Goal: Information Seeking & Learning: Learn about a topic

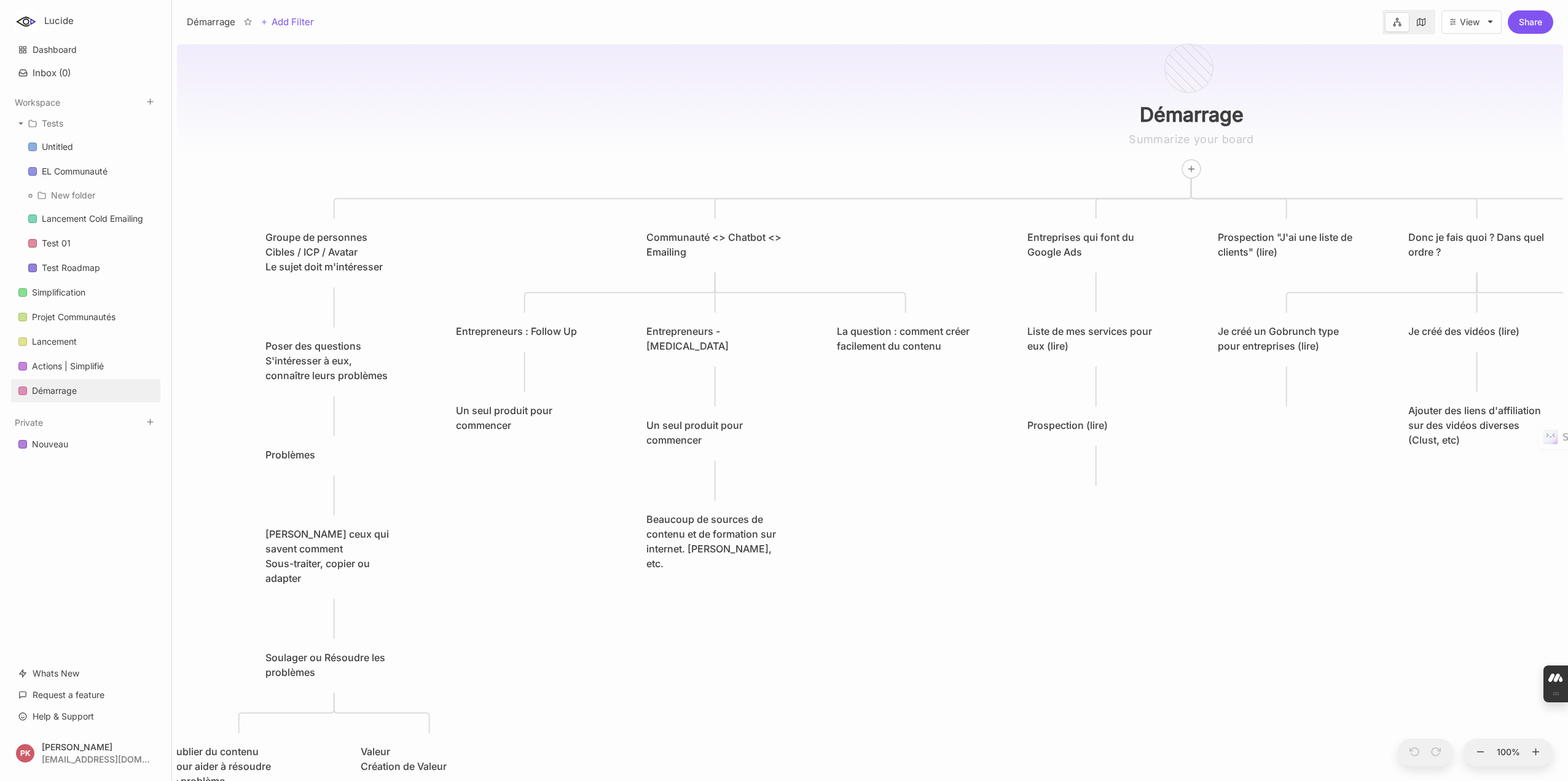
drag, startPoint x: 624, startPoint y: 597, endPoint x: 710, endPoint y: 499, distance: 130.4
click at [932, 592] on div "Démarrage Groupe de personnes Cibles / ICP / Avatar Le sujet doit m'intéresser …" at bounding box center [870, 410] width 1386 height 741
click at [737, 439] on div "Un seul produit pour commencer" at bounding box center [715, 432] width 137 height 30
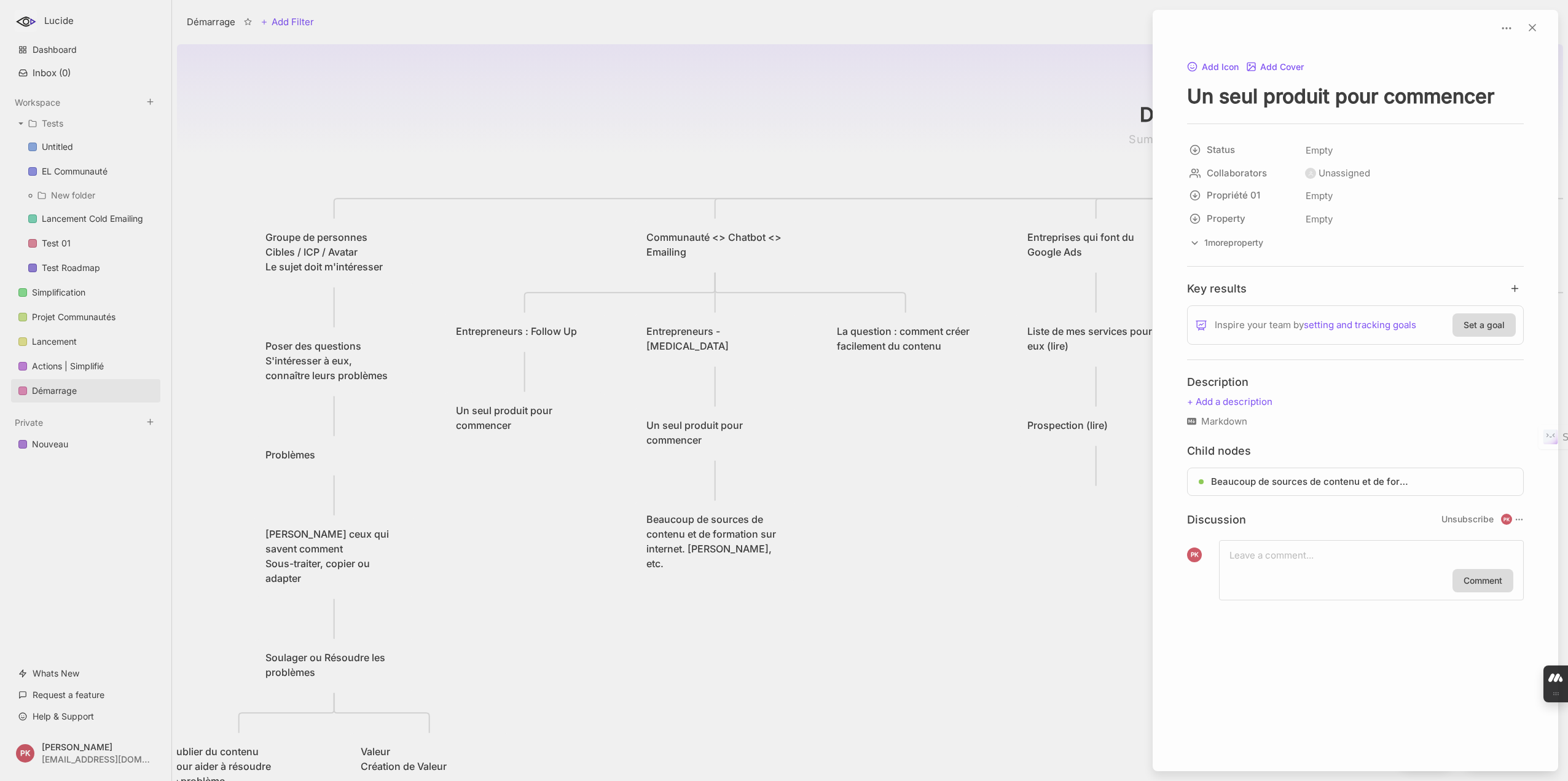
click at [956, 634] on div at bounding box center [784, 390] width 1568 height 781
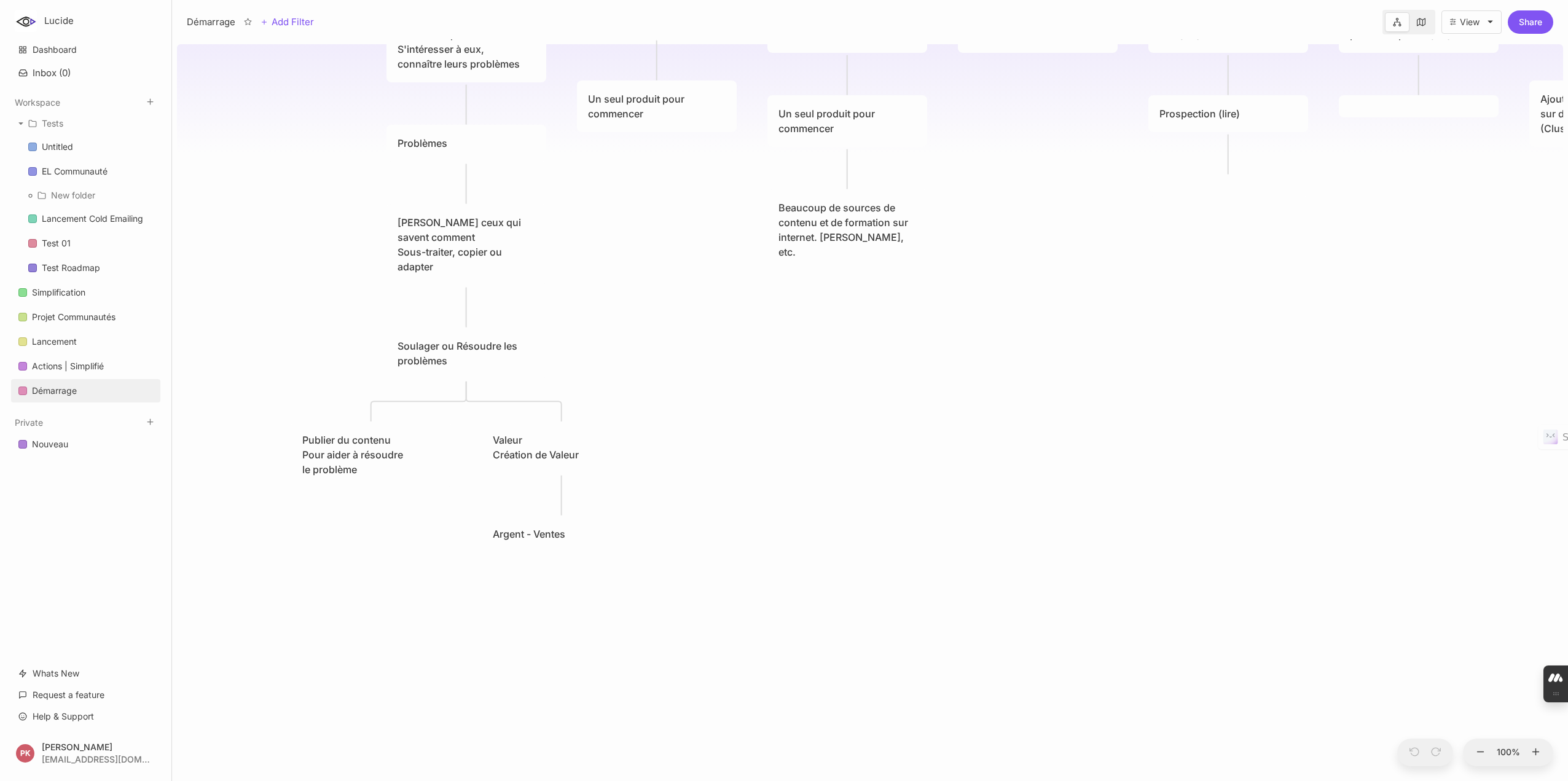
drag, startPoint x: 575, startPoint y: 575, endPoint x: 707, endPoint y: 355, distance: 256.6
click at [707, 355] on div "Démarrage Groupe de personnes Cibles / ICP / Avatar Le sujet doit m'intéresser …" at bounding box center [870, 410] width 1386 height 741
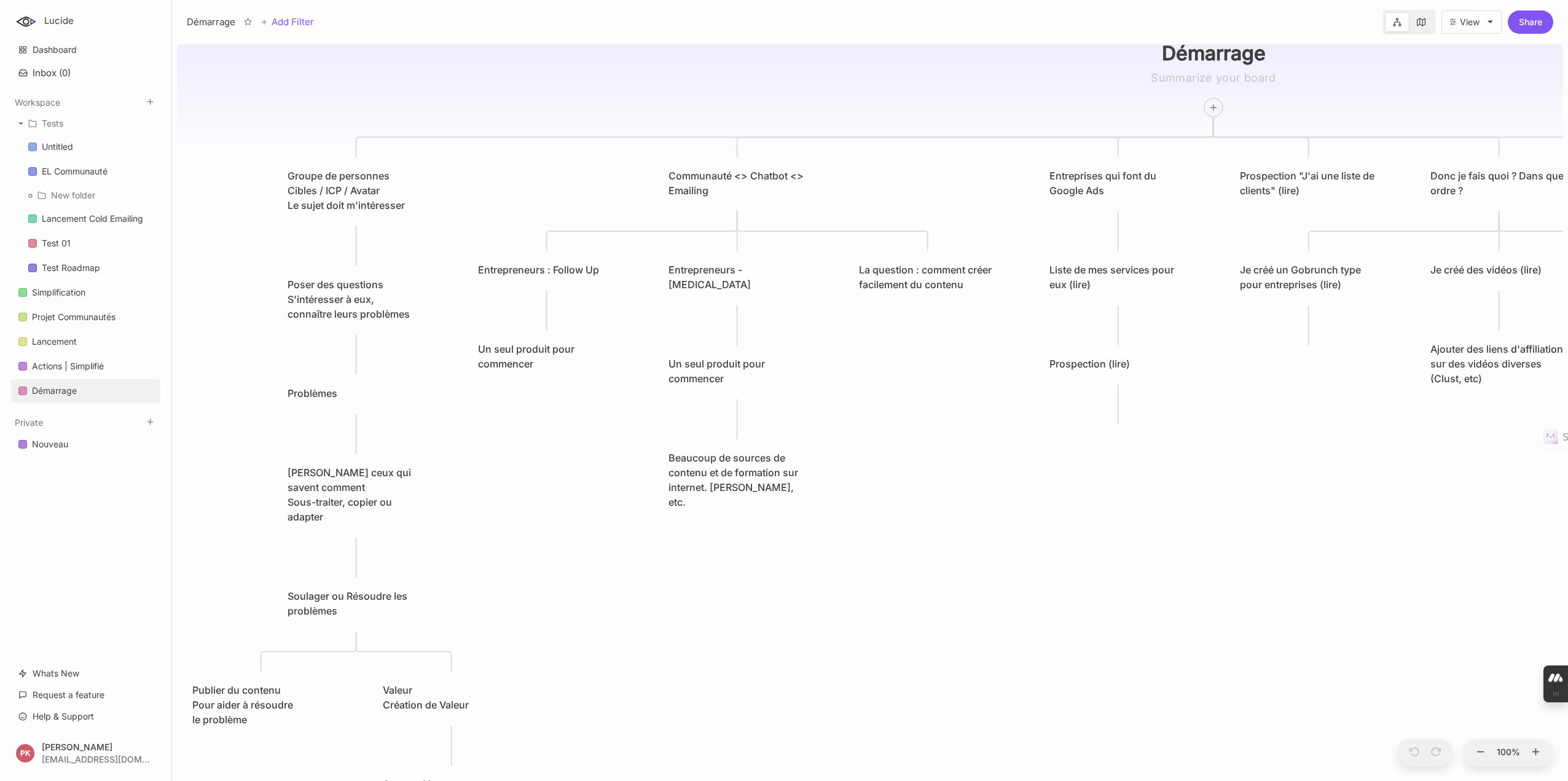
drag, startPoint x: 886, startPoint y: 383, endPoint x: 904, endPoint y: 574, distance: 191.8
click at [783, 618] on div "Démarrage Groupe de personnes Cibles / ICP / Avatar Le sujet doit m'intéresser …" at bounding box center [870, 410] width 1386 height 741
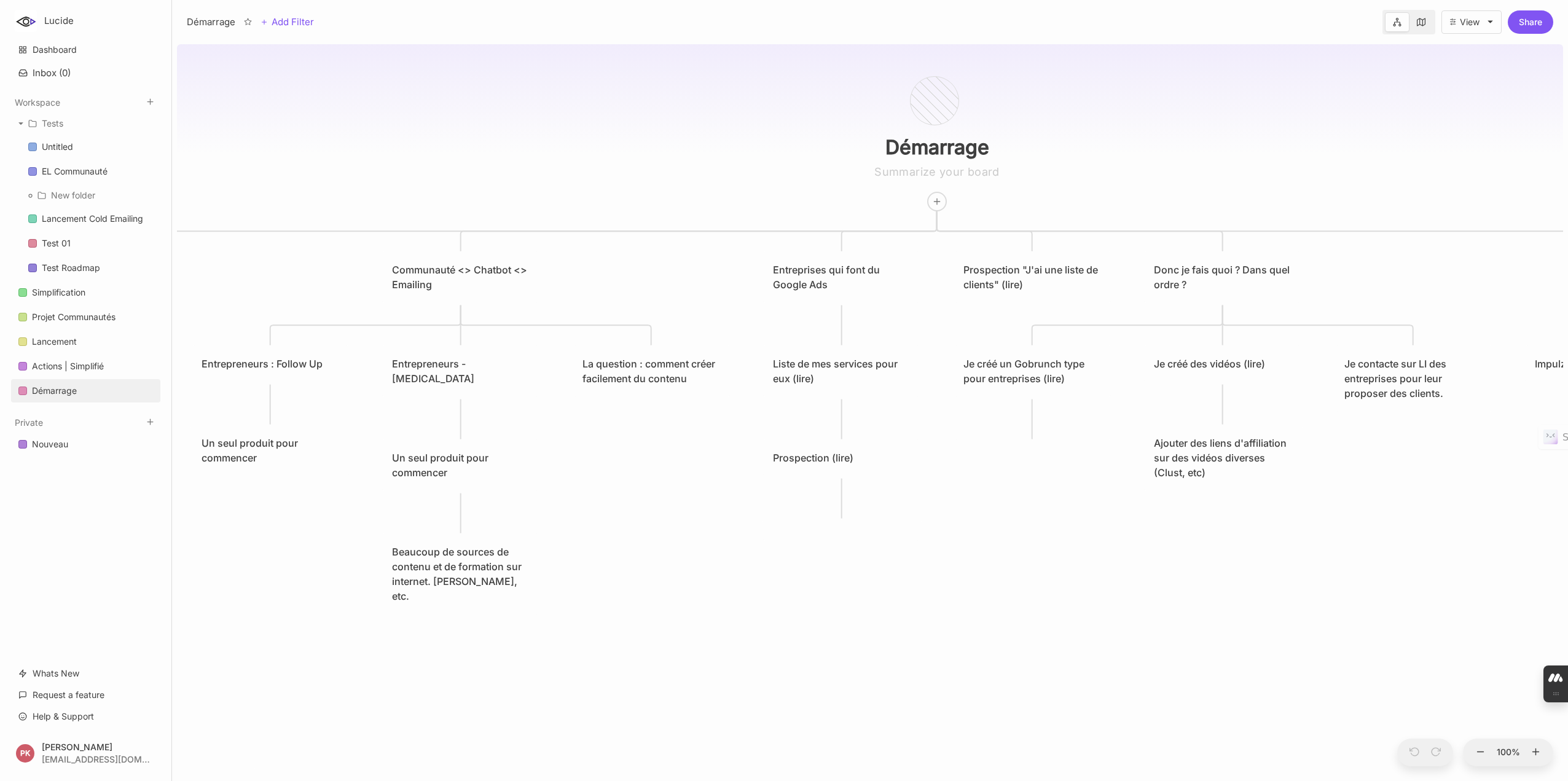
drag, startPoint x: 1067, startPoint y: 545, endPoint x: 803, endPoint y: 636, distance: 279.2
click at [803, 636] on div "Démarrage Groupe de personnes Cibles / ICP / Avatar Le sujet doit m'intéresser …" at bounding box center [870, 410] width 1386 height 741
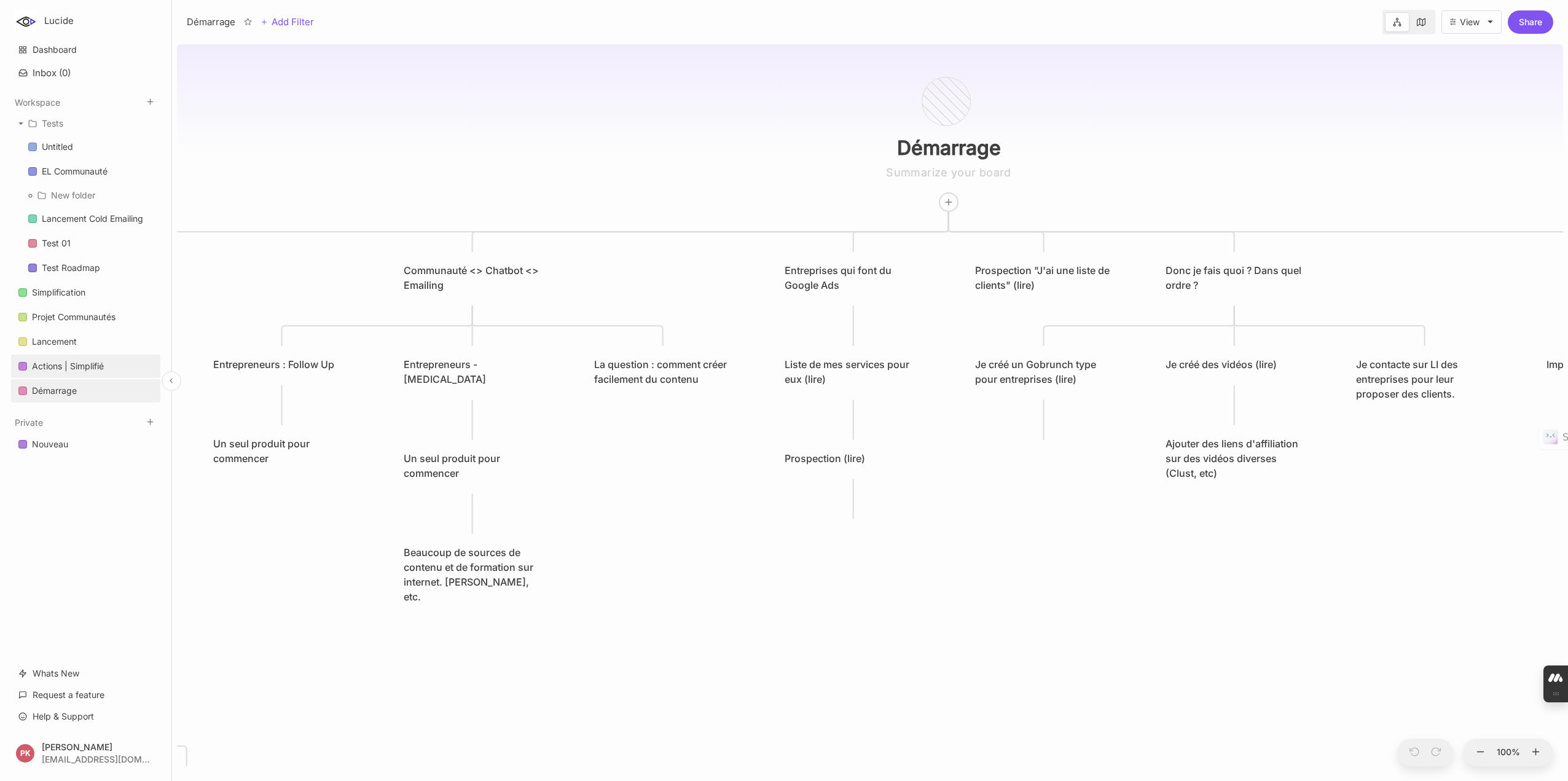
click at [64, 359] on div "Actions | Simplifié" at bounding box center [68, 366] width 72 height 15
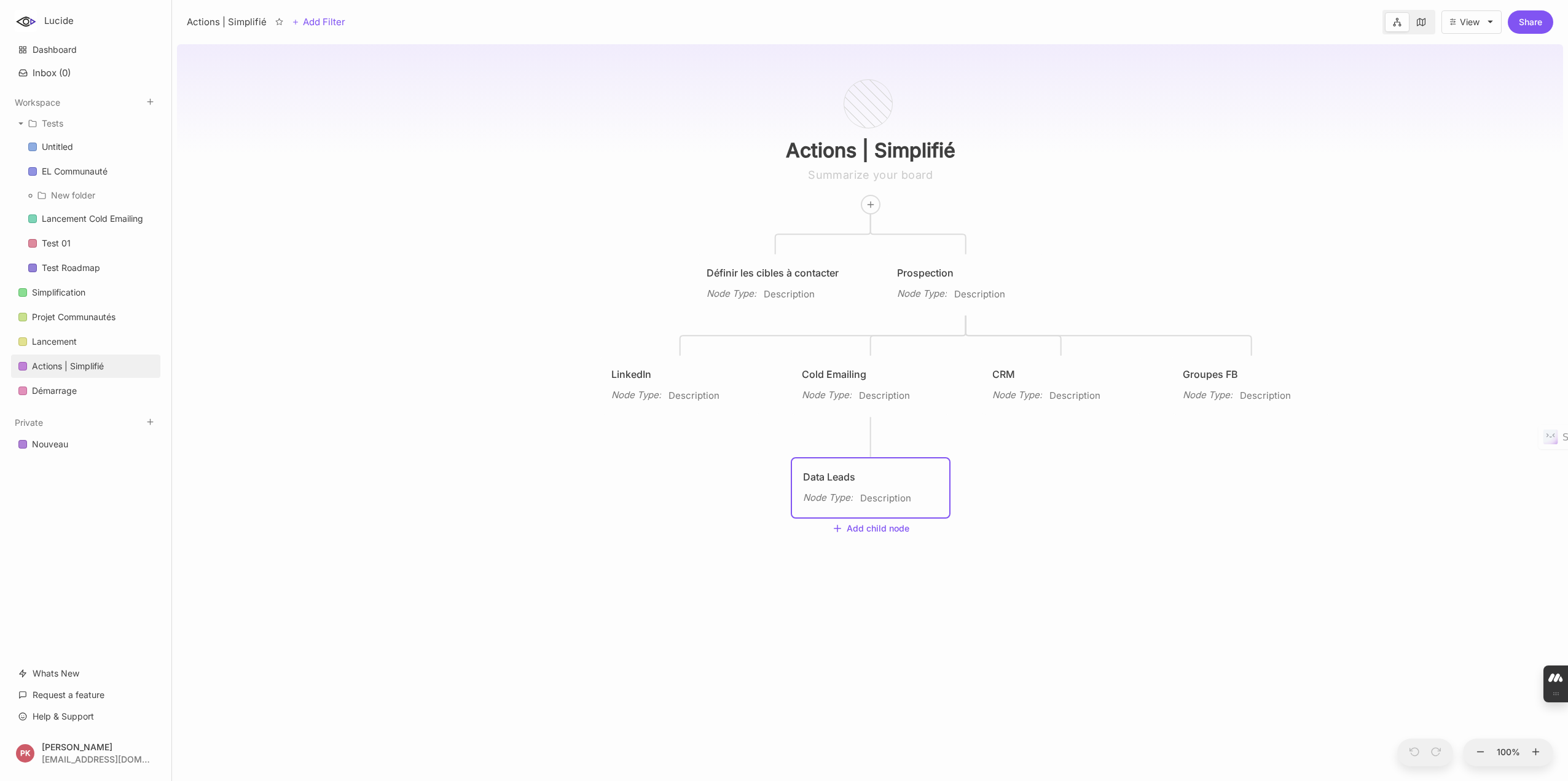
click at [511, 487] on div "Actions | Simplifié Définir les cibles à contacter Node Type : Description Pros…" at bounding box center [870, 410] width 1386 height 741
click at [61, 334] on div "Lancement" at bounding box center [55, 341] width 45 height 15
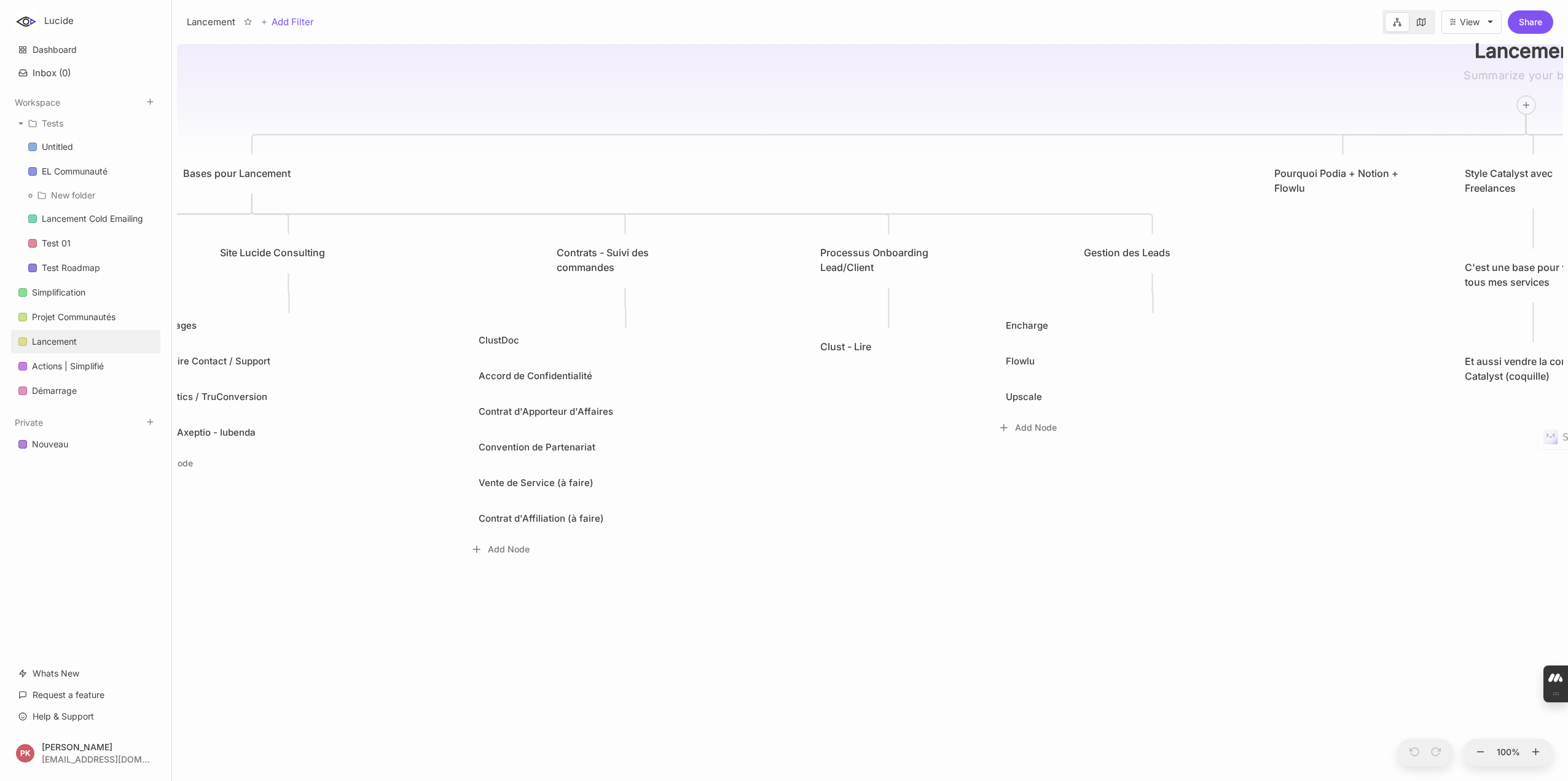
drag, startPoint x: 474, startPoint y: 652, endPoint x: 1184, endPoint y: 552, distance: 717.0
click at [1185, 552] on div "🏋️‍♂️ Lancement Bases pour Lancement Pourquoi Podia + Notion + Flowlu Style Cat…" at bounding box center [870, 410] width 1386 height 741
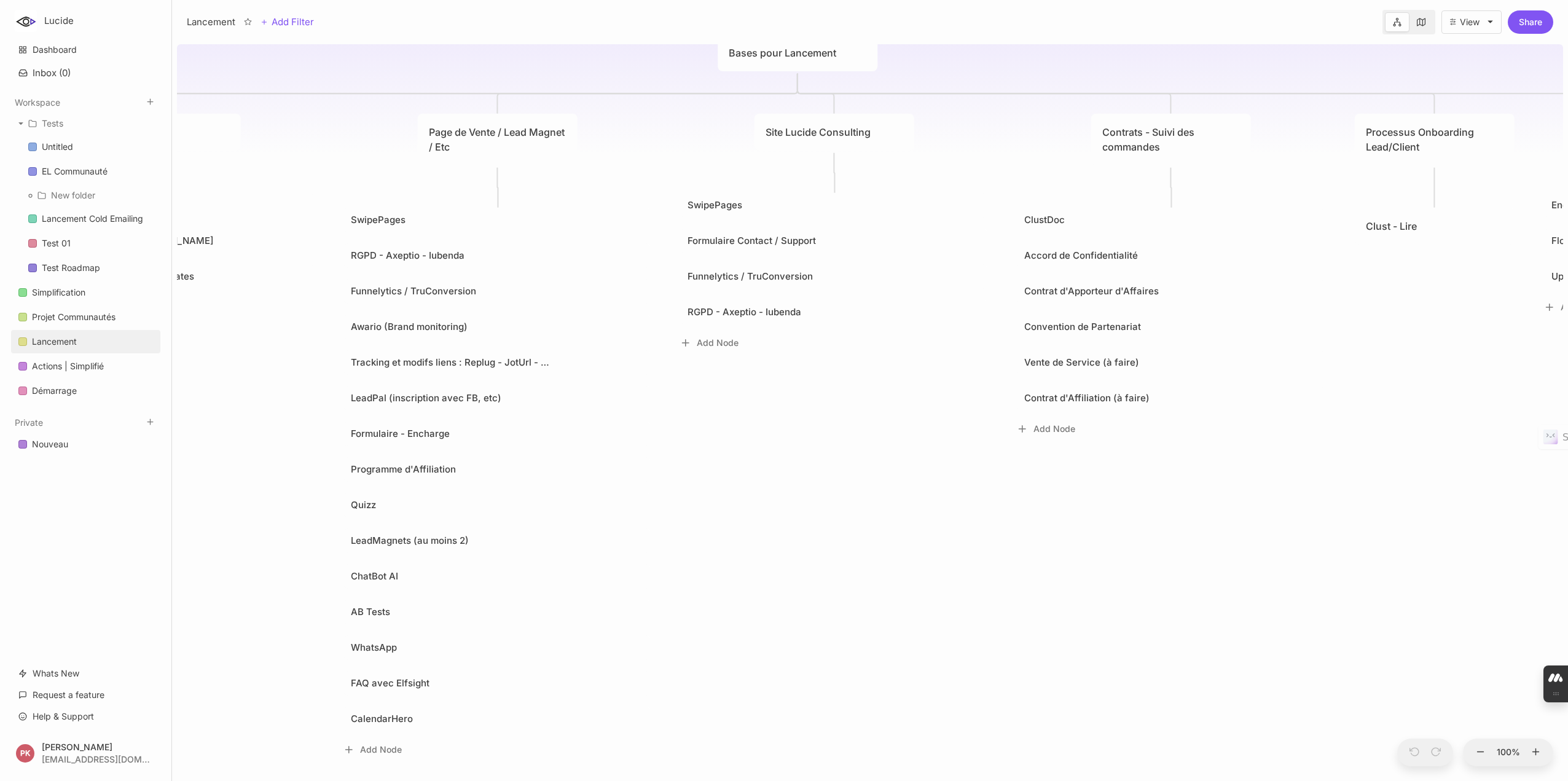
drag, startPoint x: 431, startPoint y: 663, endPoint x: 842, endPoint y: 547, distance: 427.1
click at [842, 547] on div "🏋️‍♂️ Lancement Bases pour Lancement Pourquoi Podia + Notion + Flowlu Style Cat…" at bounding box center [870, 410] width 1386 height 741
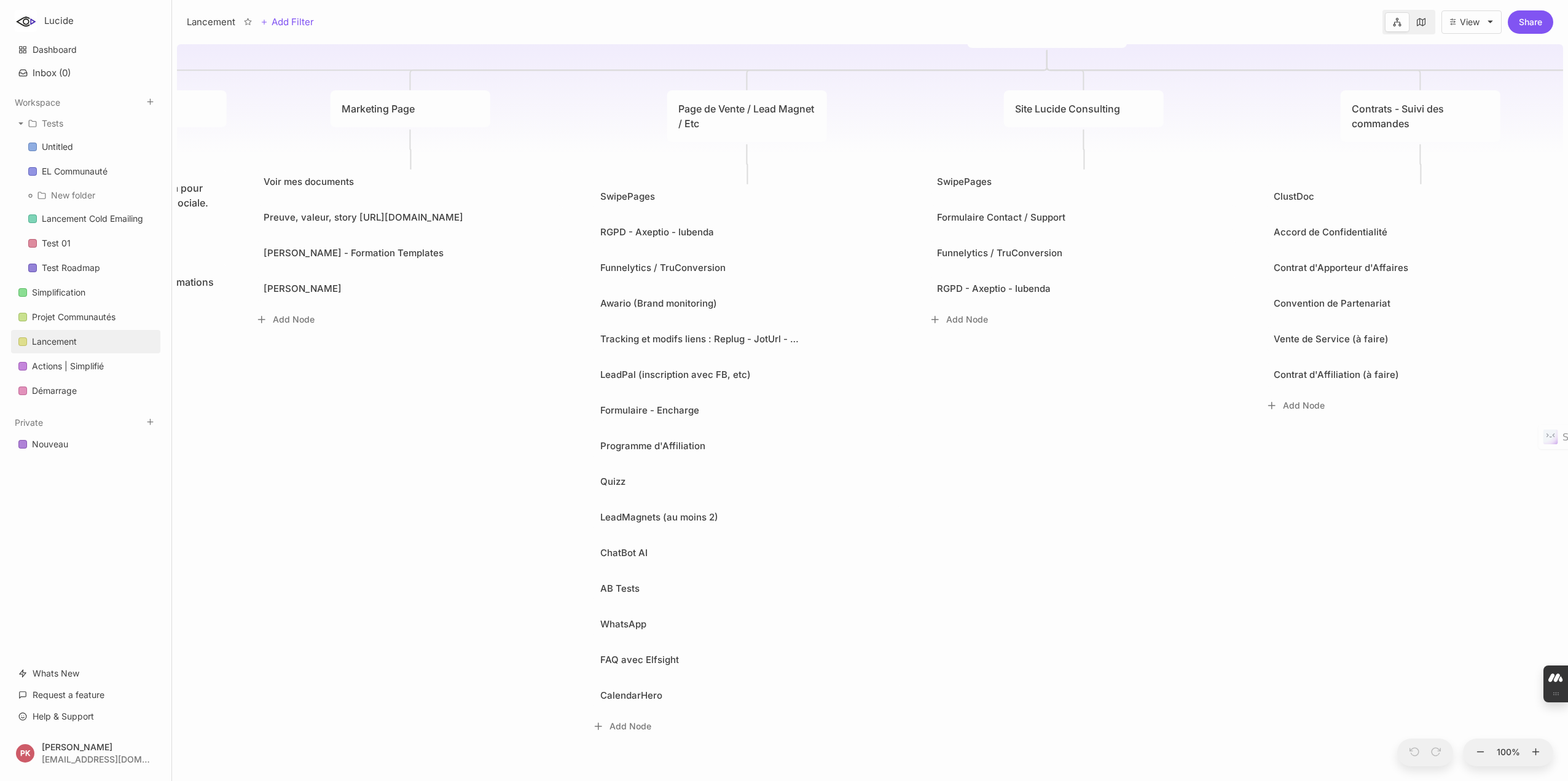
drag, startPoint x: 754, startPoint y: 556, endPoint x: 958, endPoint y: 532, distance: 205.4
click at [1003, 532] on div "🏋️‍♂️ Lancement Bases pour Lancement Pourquoi Podia + Notion + Flowlu Style Cat…" at bounding box center [870, 410] width 1386 height 741
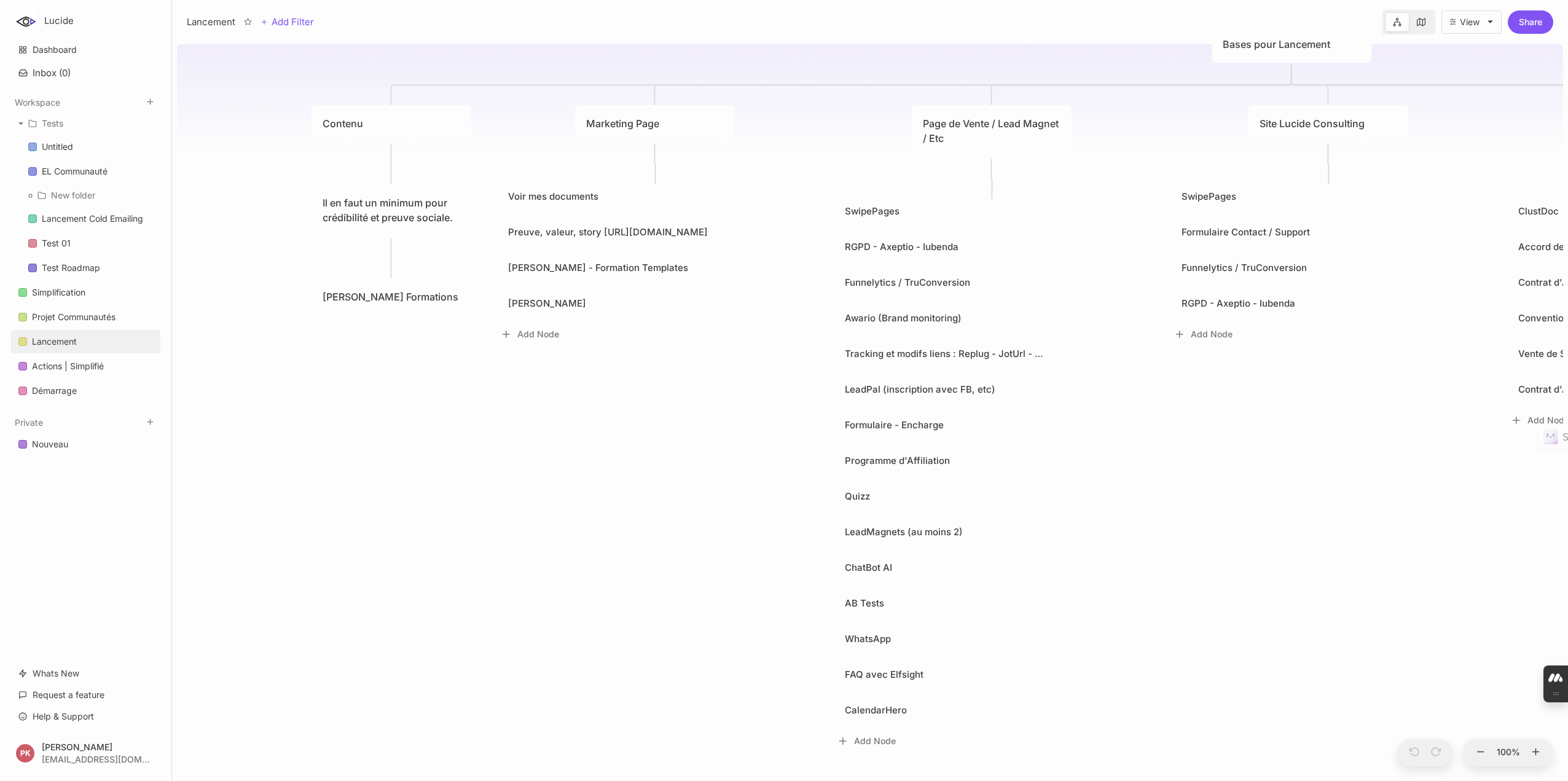
drag, startPoint x: 367, startPoint y: 648, endPoint x: 618, endPoint y: 617, distance: 252.9
click at [612, 663] on div "🏋️‍♂️ Lancement Bases pour Lancement Pourquoi Podia + Notion + Flowlu Style Cat…" at bounding box center [870, 410] width 1386 height 741
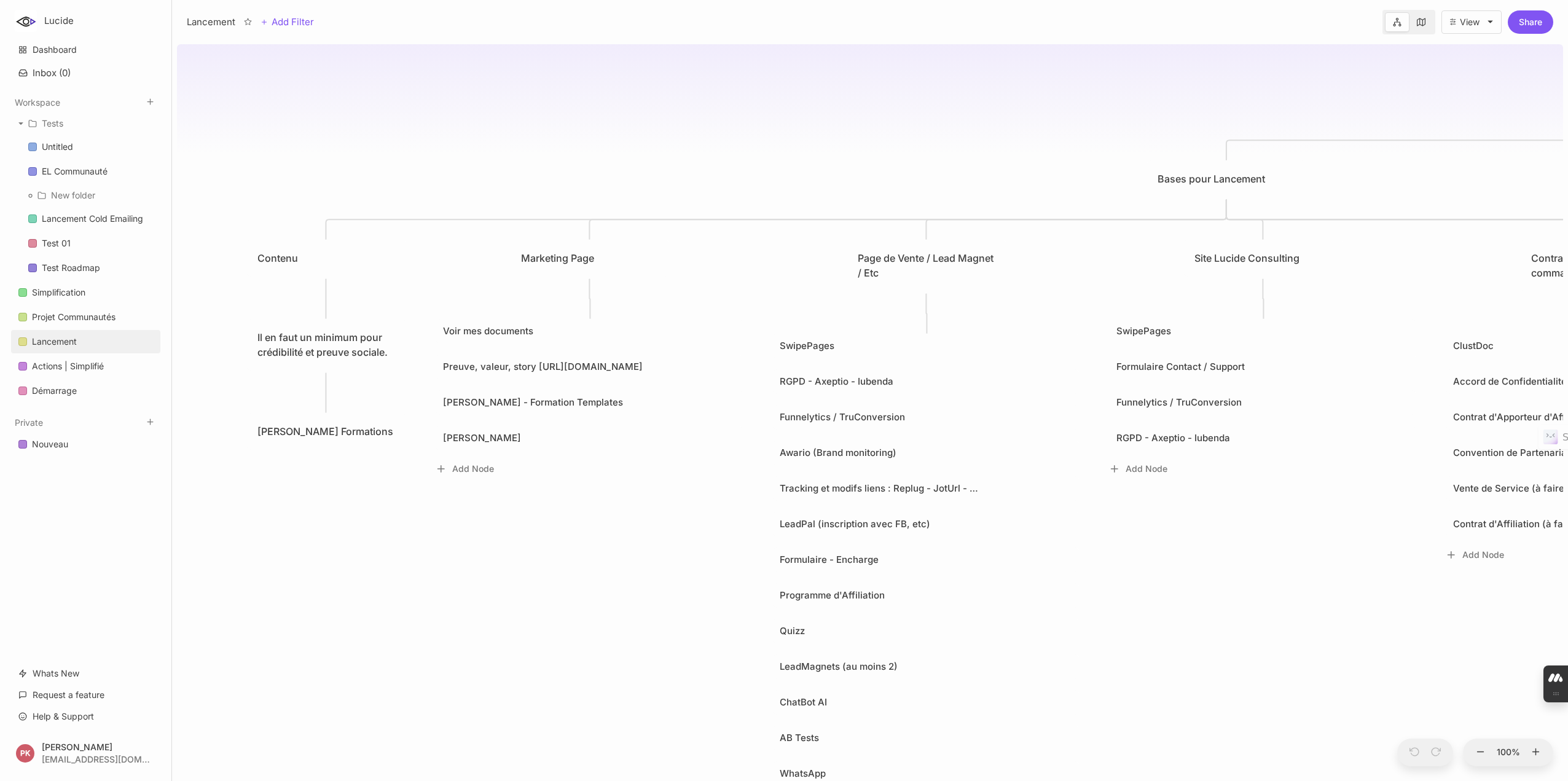
drag, startPoint x: 593, startPoint y: 621, endPoint x: 574, endPoint y: 662, distance: 45.2
click at [574, 662] on div "🏋️‍♂️ Lancement Bases pour Lancement Pourquoi Podia + Notion + Flowlu Style Cat…" at bounding box center [870, 410] width 1386 height 741
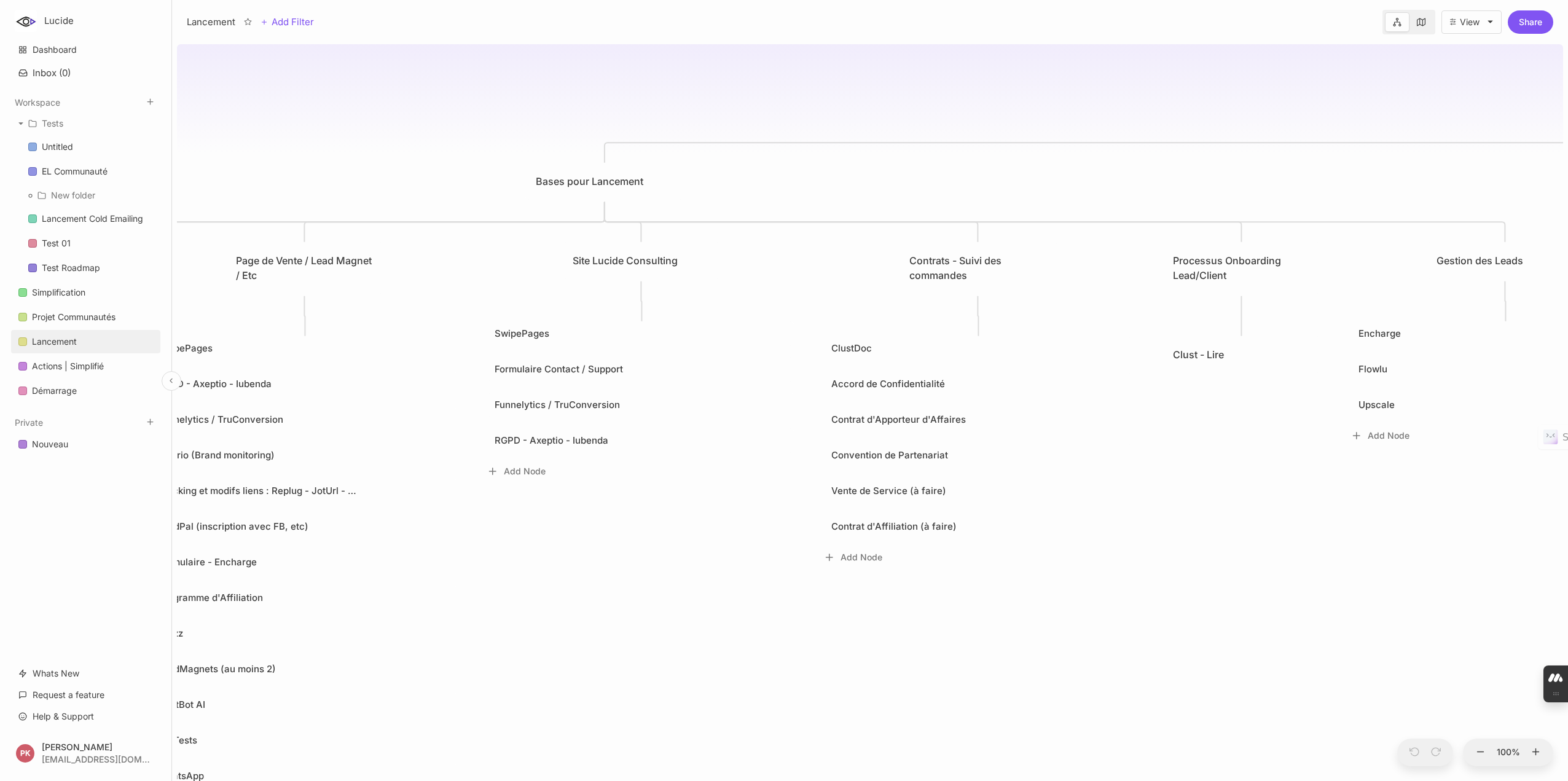
drag, startPoint x: 622, startPoint y: 632, endPoint x: 0, endPoint y: 635, distance: 622.0
click at [0, 635] on div "Lucide Dashboard Inbox ( 0 ) Workspace Tests Untitled EL Communauté New folder …" at bounding box center [784, 390] width 1568 height 781
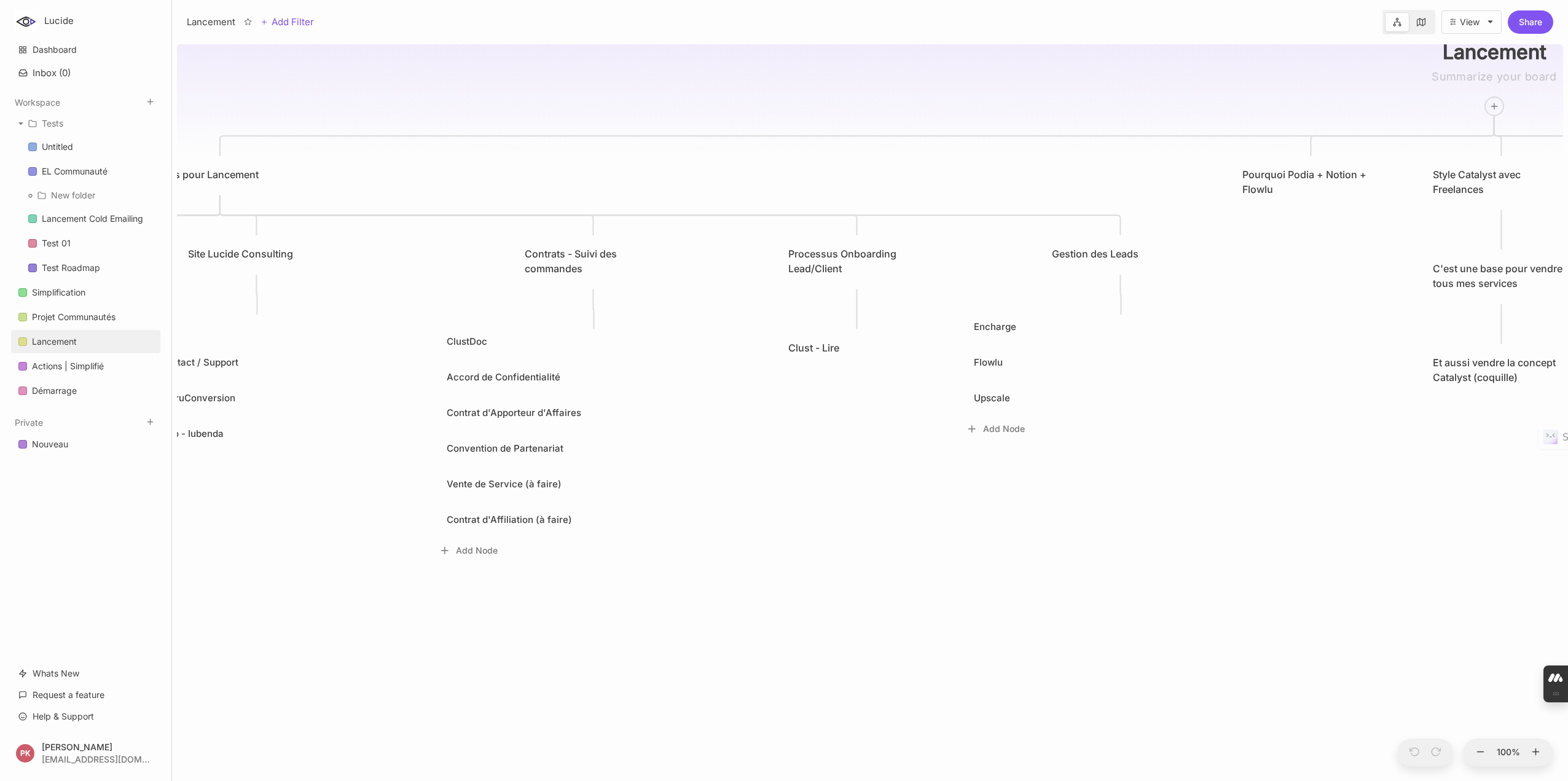
drag, startPoint x: 568, startPoint y: 631, endPoint x: 257, endPoint y: 624, distance: 311.1
click at [183, 624] on div "🏋️‍♂️ Lancement Bases pour Lancement Pourquoi Podia + Notion + Flowlu Style Cat…" at bounding box center [870, 410] width 1386 height 741
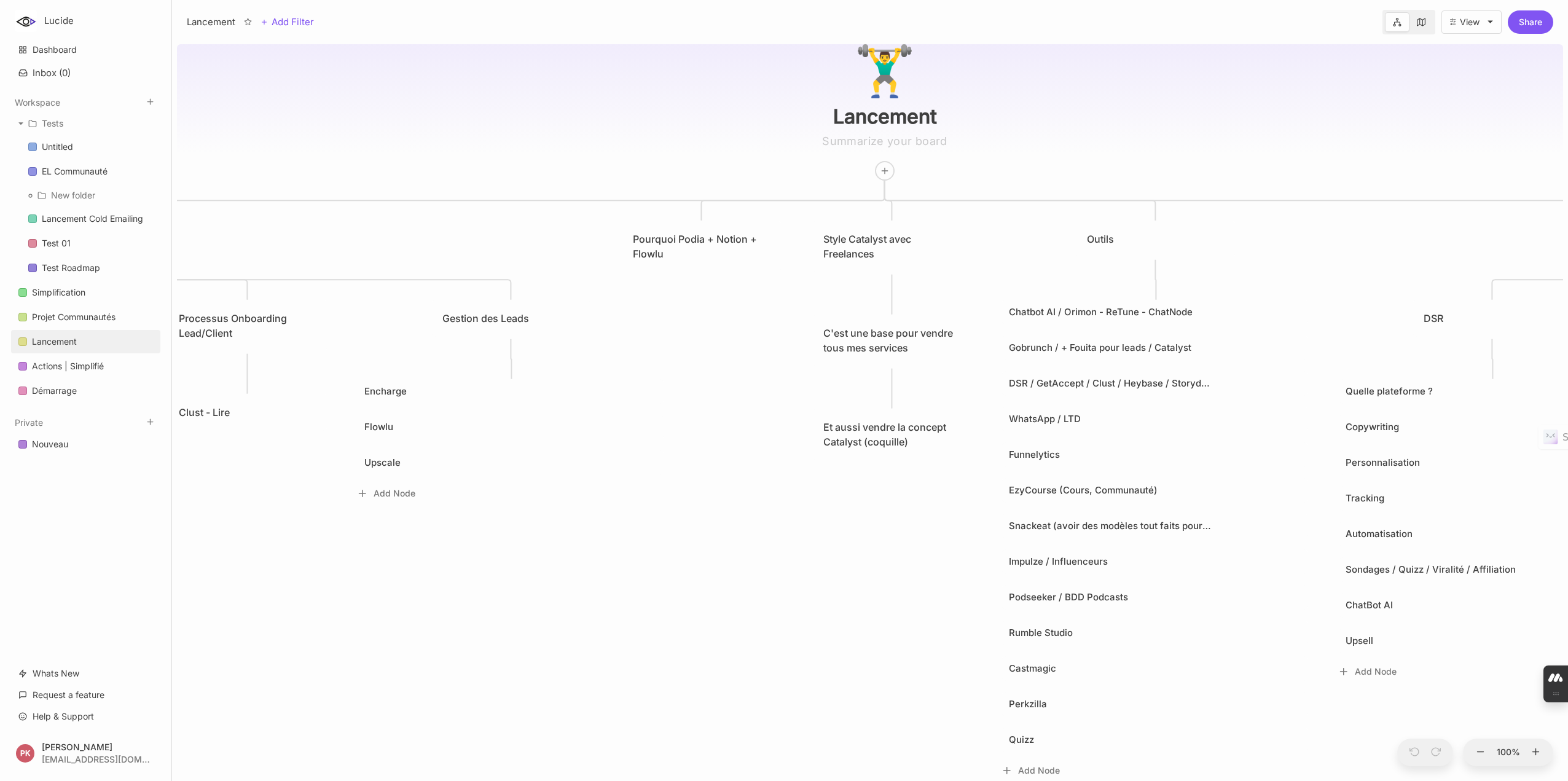
drag, startPoint x: 813, startPoint y: 595, endPoint x: 232, endPoint y: 648, distance: 583.4
click at [232, 648] on div "🏋️‍♂️ Lancement Bases pour Lancement Pourquoi Podia + Notion + Flowlu Style Cat…" at bounding box center [870, 410] width 1386 height 741
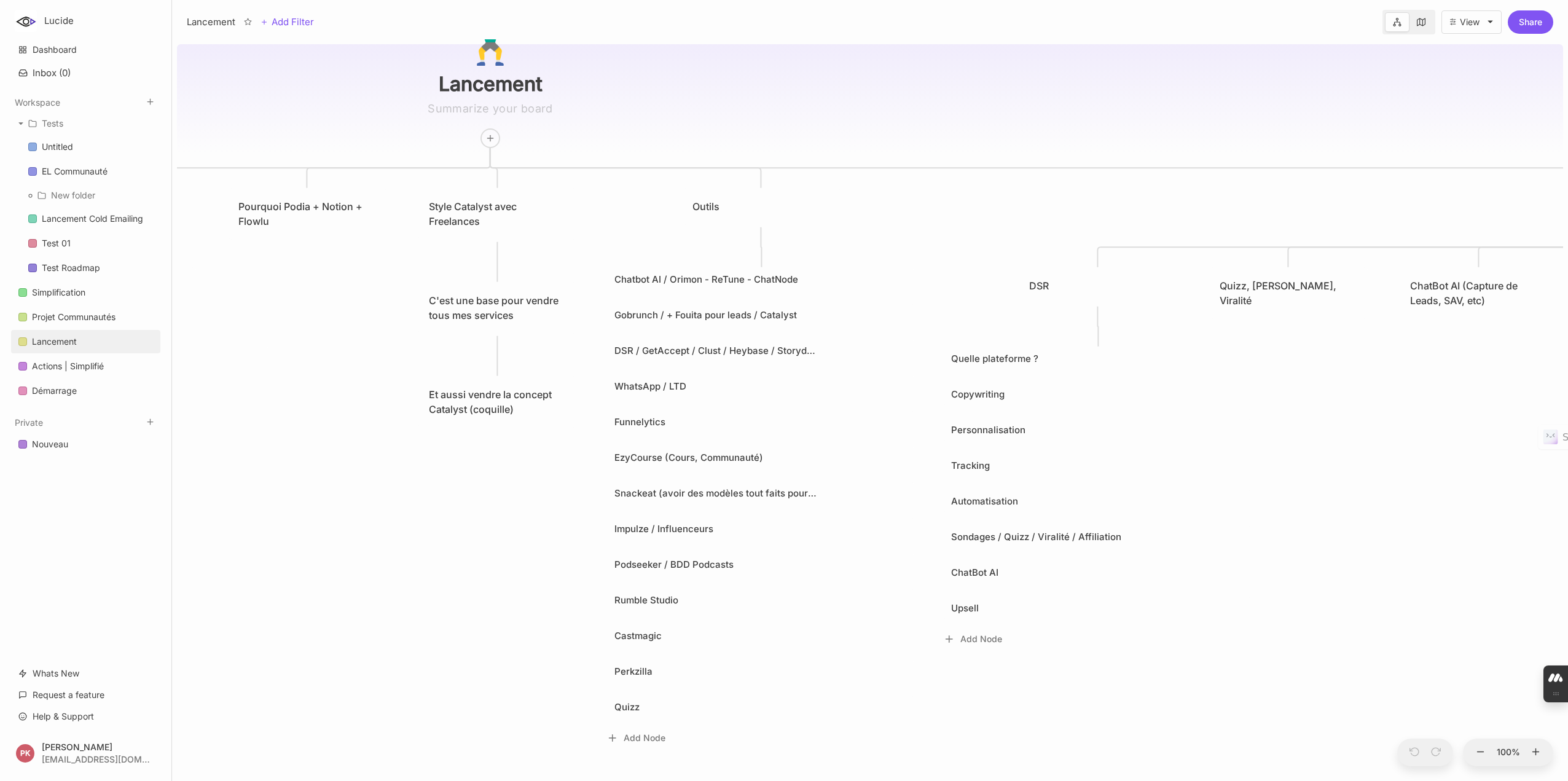
drag, startPoint x: 684, startPoint y: 636, endPoint x: 290, endPoint y: 603, distance: 395.4
click at [290, 603] on div "🏋️‍♂️ Lancement Bases pour Lancement Pourquoi Podia + Notion + Flowlu Style Cat…" at bounding box center [870, 410] width 1386 height 741
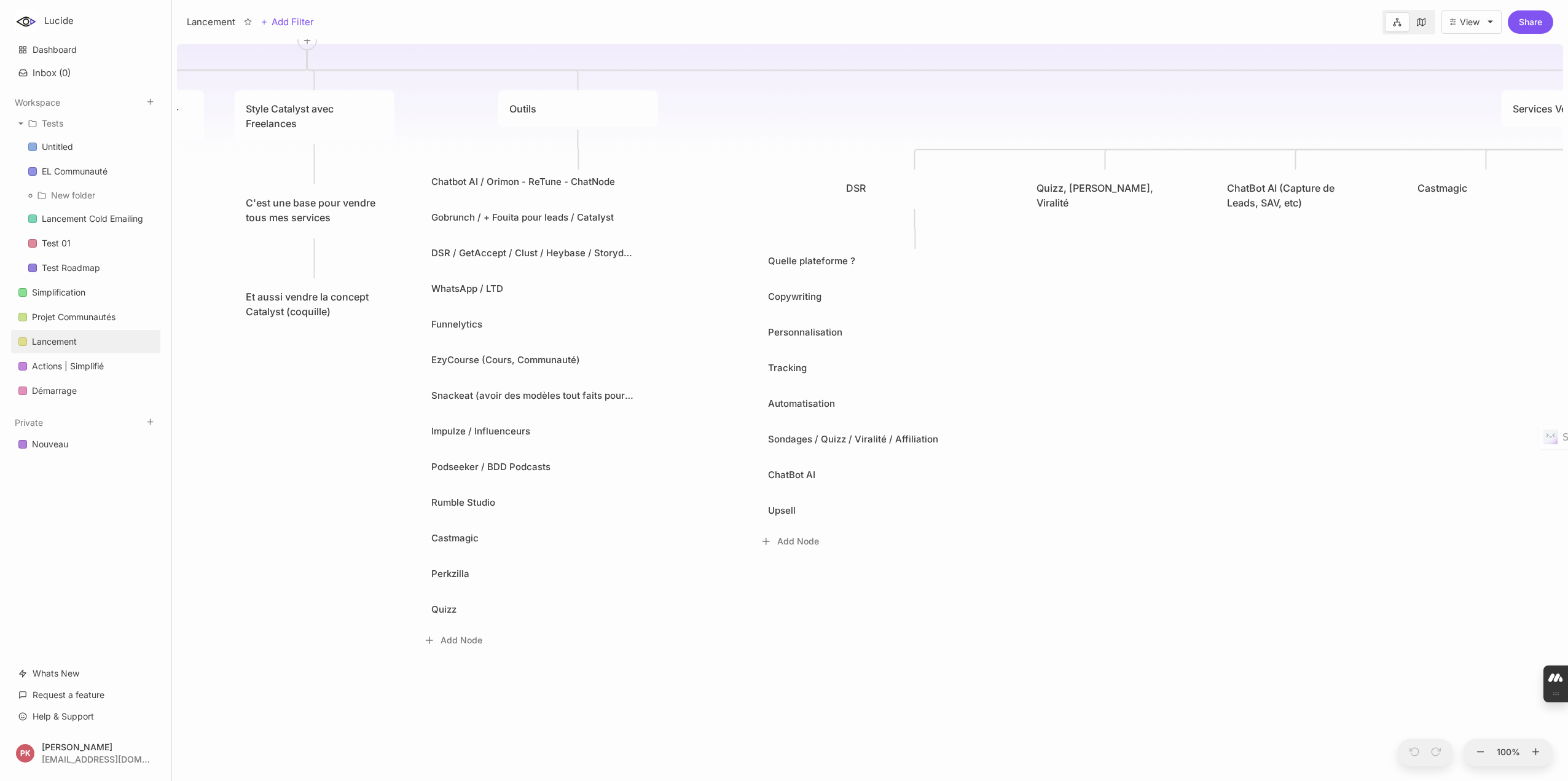
drag, startPoint x: 451, startPoint y: 667, endPoint x: 268, endPoint y: 569, distance: 207.6
click at [268, 569] on div "🏋️‍♂️ Lancement Bases pour Lancement Pourquoi Podia + Notion + Flowlu Style Cat…" at bounding box center [870, 410] width 1386 height 741
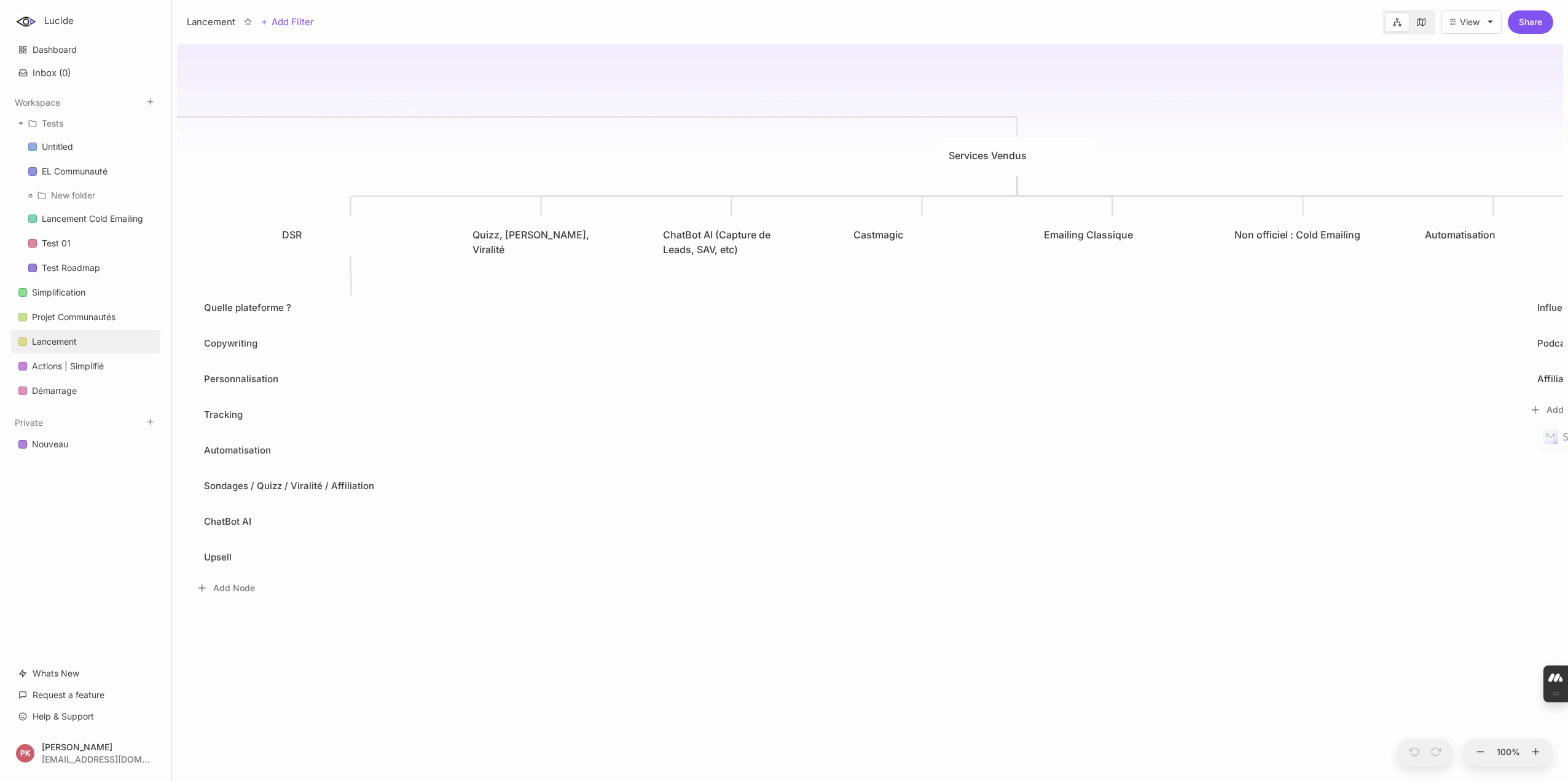
drag, startPoint x: 1199, startPoint y: 463, endPoint x: 637, endPoint y: 505, distance: 563.6
click at [637, 505] on div "🏋️‍♂️ Lancement Bases pour Lancement Pourquoi Podia + Notion + Flowlu Style Cat…" at bounding box center [870, 410] width 1386 height 741
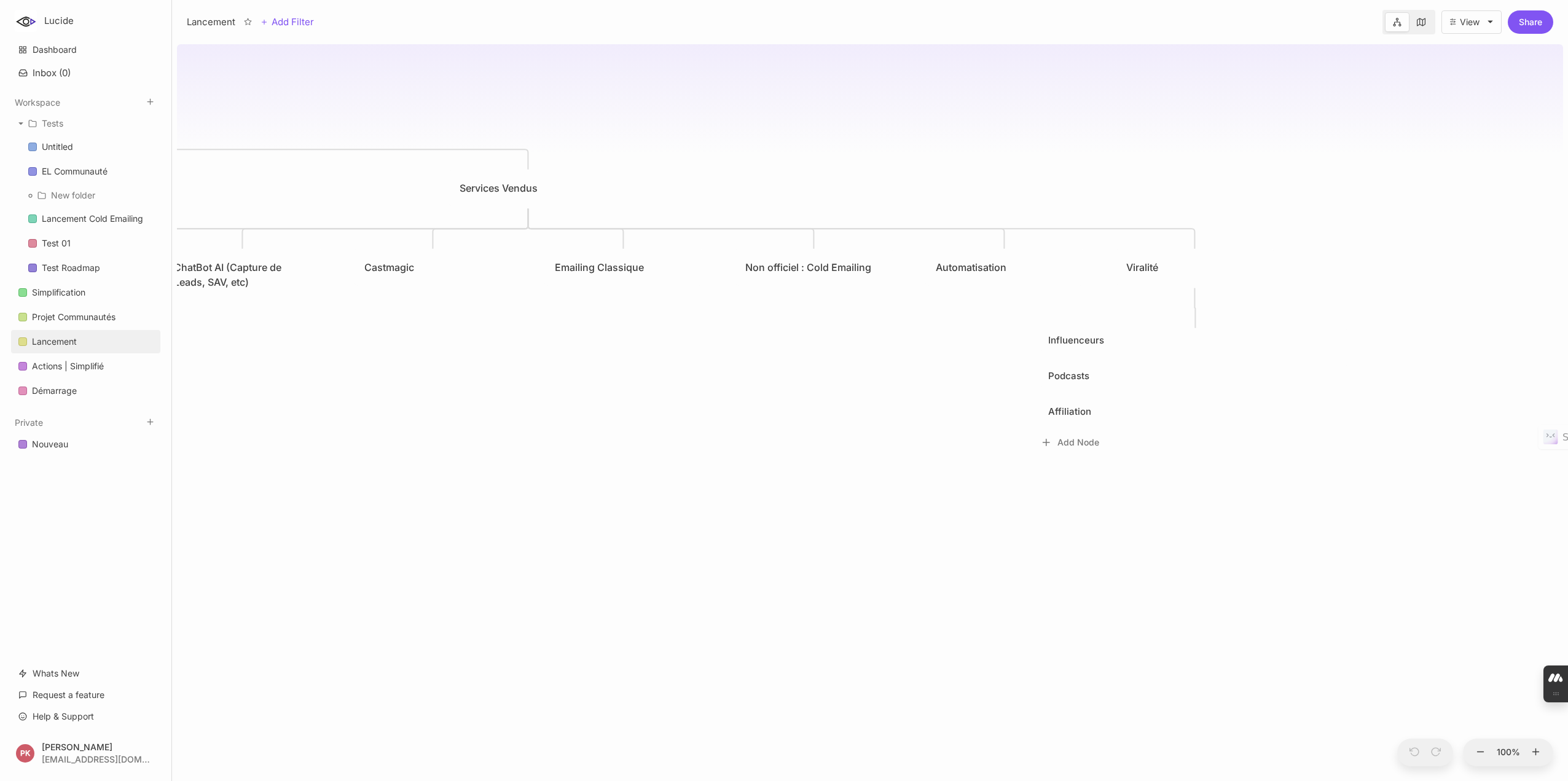
drag, startPoint x: 1035, startPoint y: 382, endPoint x: 546, endPoint y: 415, distance: 490.1
click at [546, 415] on div "🏋️‍♂️ Lancement Bases pour Lancement Pourquoi Podia + Notion + Flowlu Style Cat…" at bounding box center [870, 410] width 1386 height 741
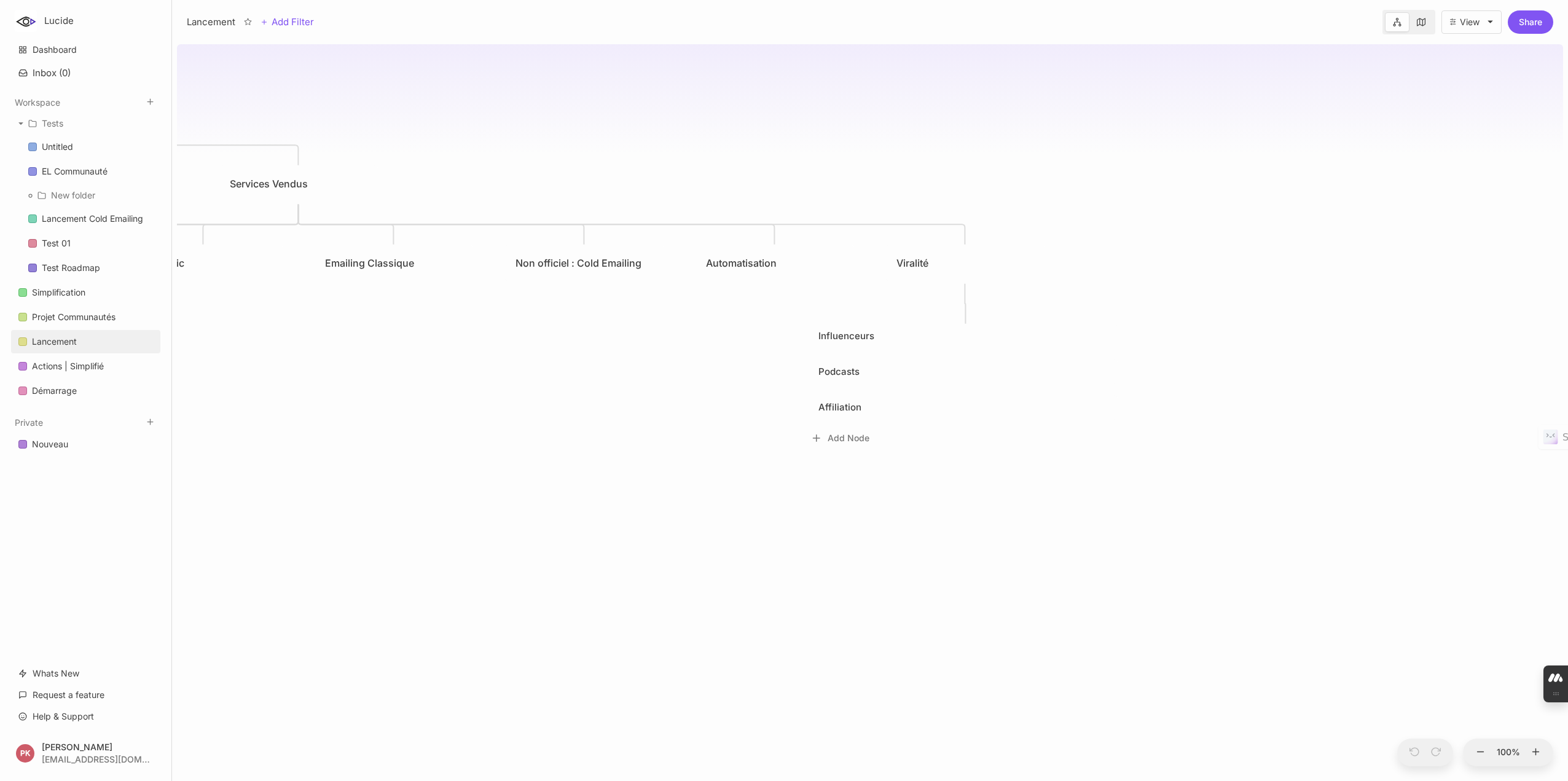
drag, startPoint x: 881, startPoint y: 413, endPoint x: 664, endPoint y: 409, distance: 217.0
click at [664, 409] on div "🏋️‍♂️ Lancement Bases pour Lancement Pourquoi Podia + Notion + Flowlu Style Cat…" at bounding box center [870, 410] width 1386 height 741
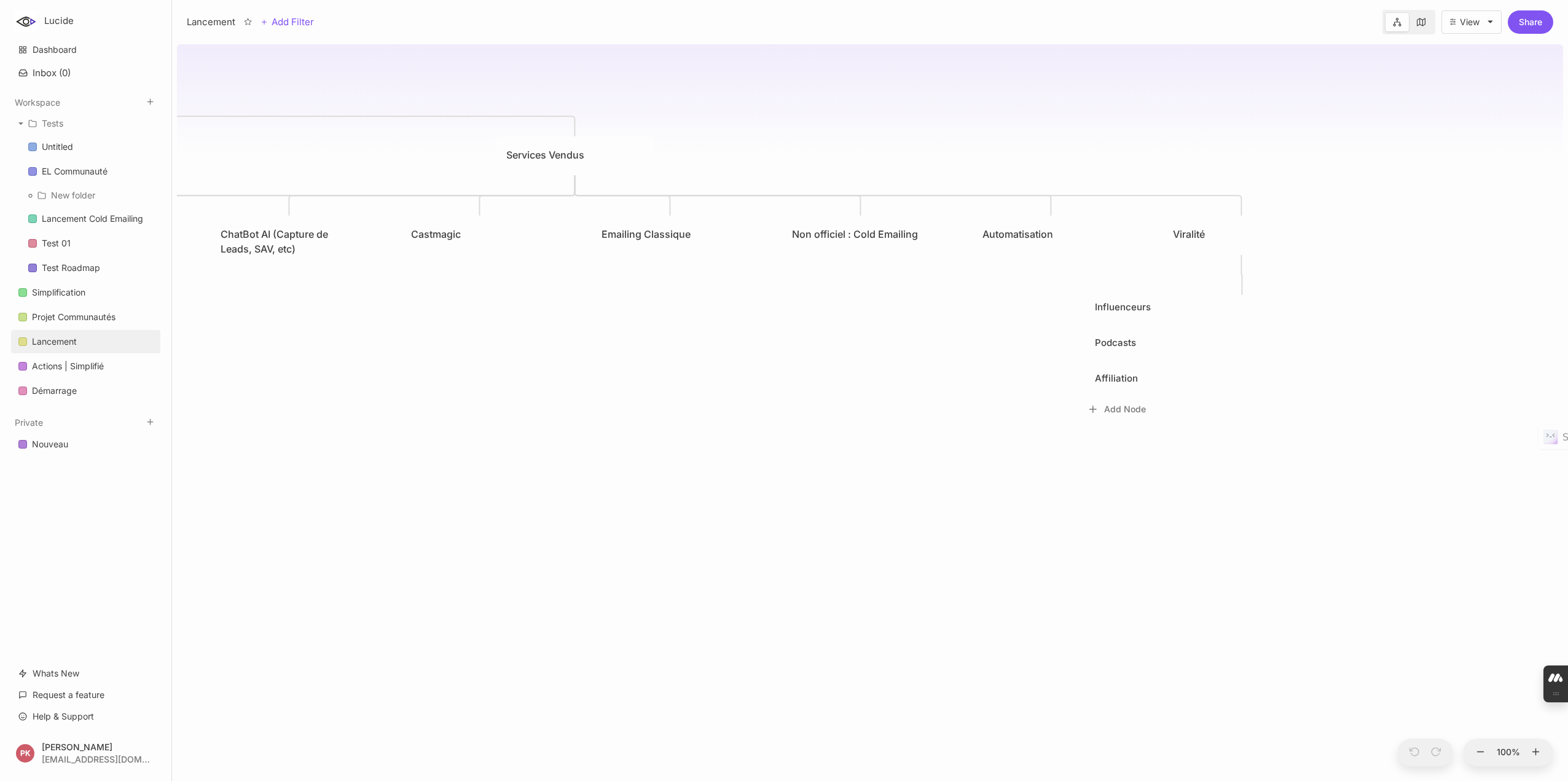
drag, startPoint x: 586, startPoint y: 476, endPoint x: 906, endPoint y: 456, distance: 320.6
click at [906, 456] on div "🏋️‍♂️ Lancement Bases pour Lancement Pourquoi Podia + Notion + Flowlu Style Cat…" at bounding box center [870, 410] width 1386 height 741
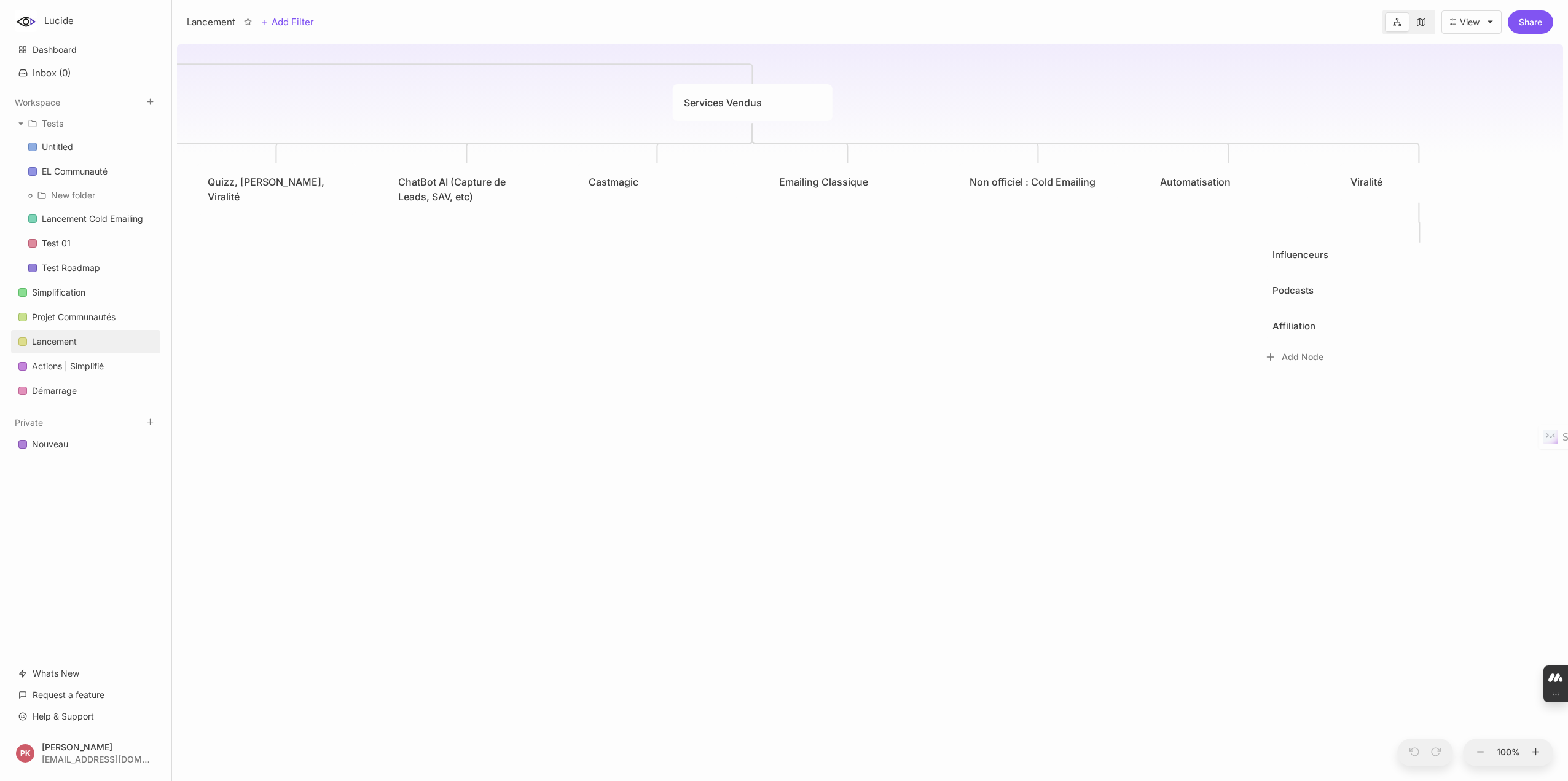
drag, startPoint x: 850, startPoint y: 458, endPoint x: 956, endPoint y: 405, distance: 118.5
click at [956, 405] on div "🏋️‍♂️ Lancement Bases pour Lancement Pourquoi Podia + Notion + Flowlu Style Cat…" at bounding box center [870, 410] width 1386 height 741
click at [53, 315] on div "Projet Communautés" at bounding box center [74, 317] width 83 height 15
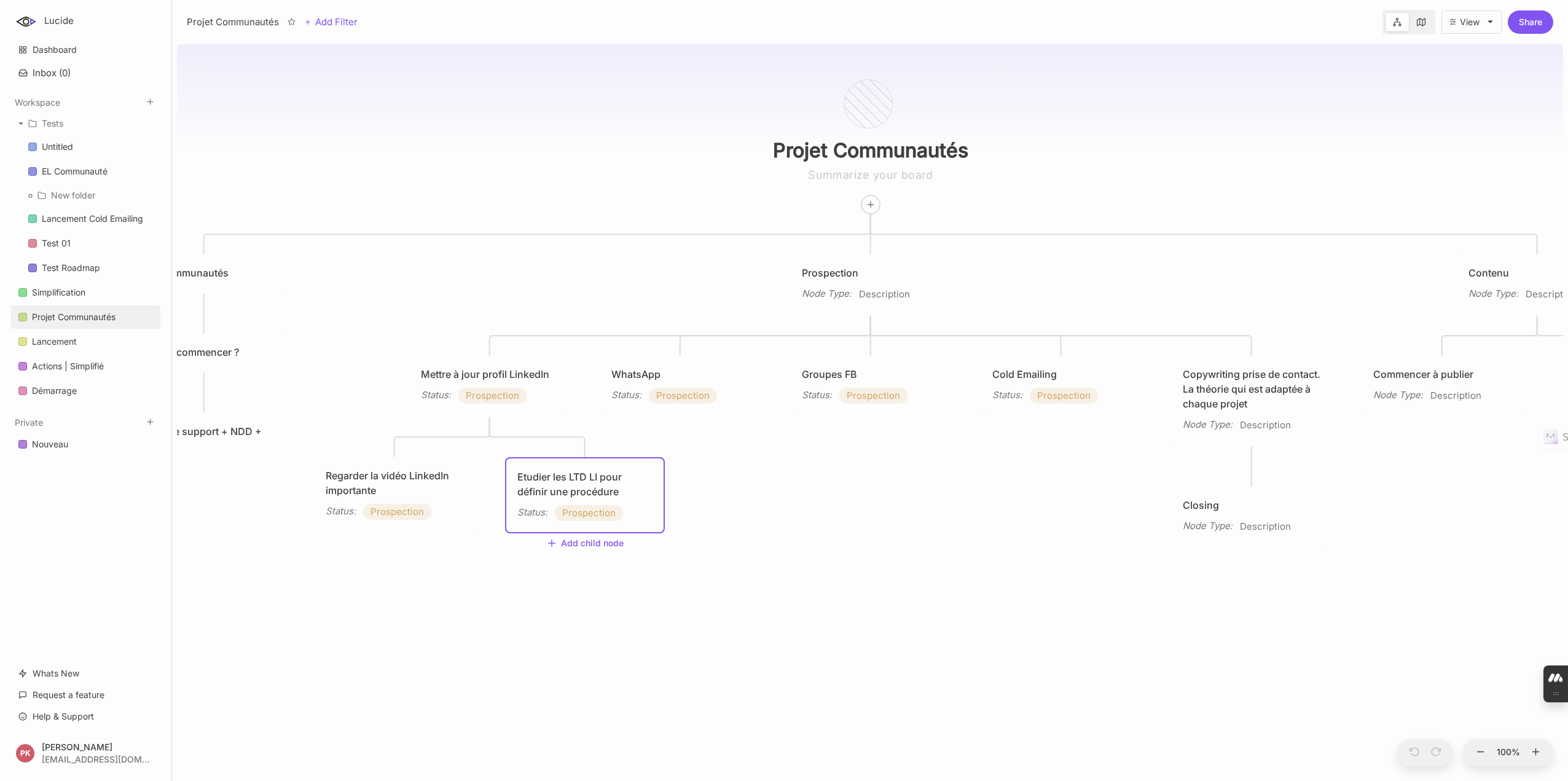
click at [569, 488] on div "Etudier les LTD LI pour définir une procédure" at bounding box center [585, 484] width 136 height 30
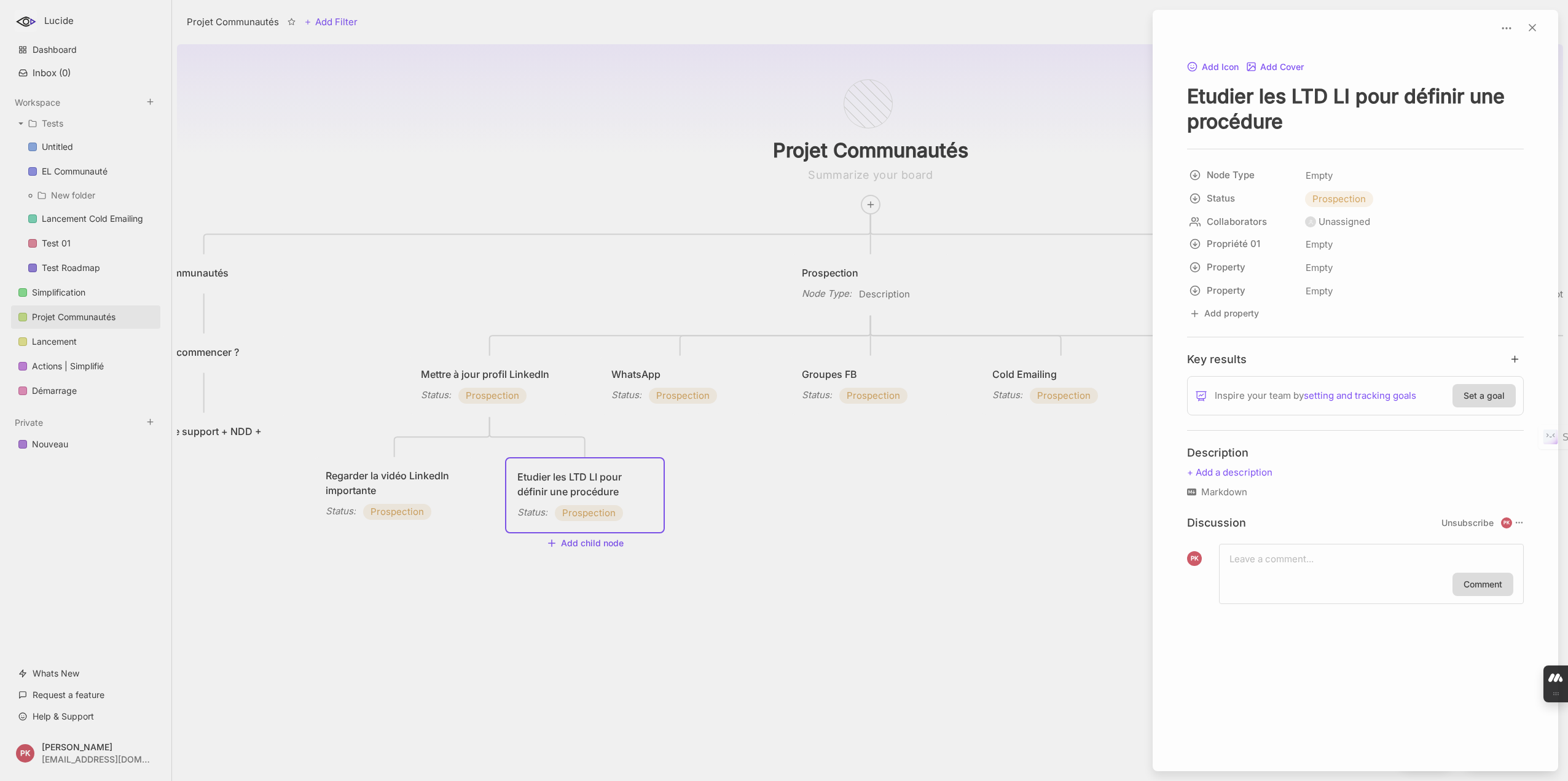
click at [870, 542] on div at bounding box center [784, 390] width 1568 height 781
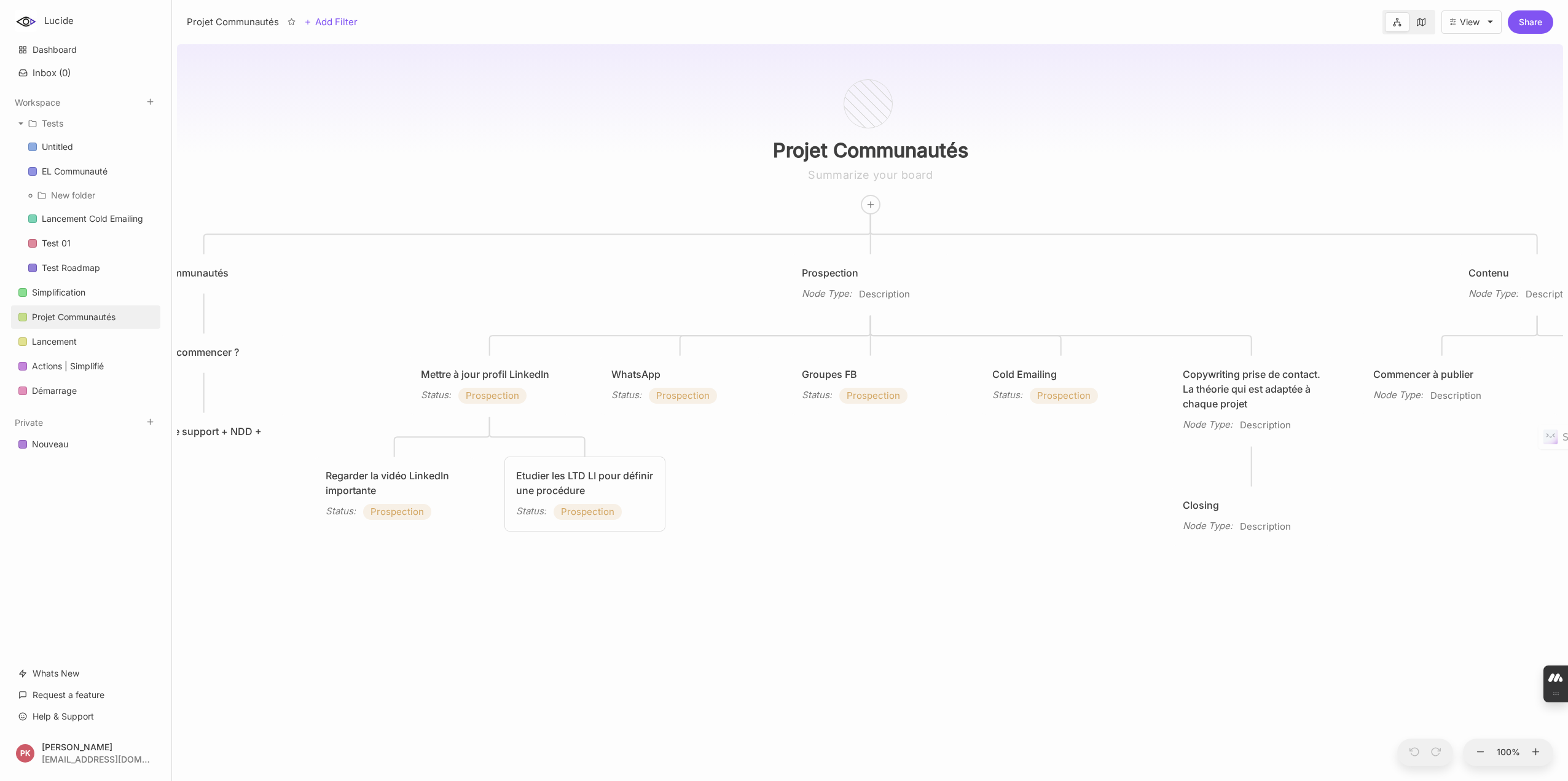
click at [571, 489] on div "Etudier les LTD LI pour définir une procédure" at bounding box center [584, 483] width 137 height 30
click at [581, 486] on div "Etudier les LTD LI pour définir une procédure" at bounding box center [585, 484] width 136 height 30
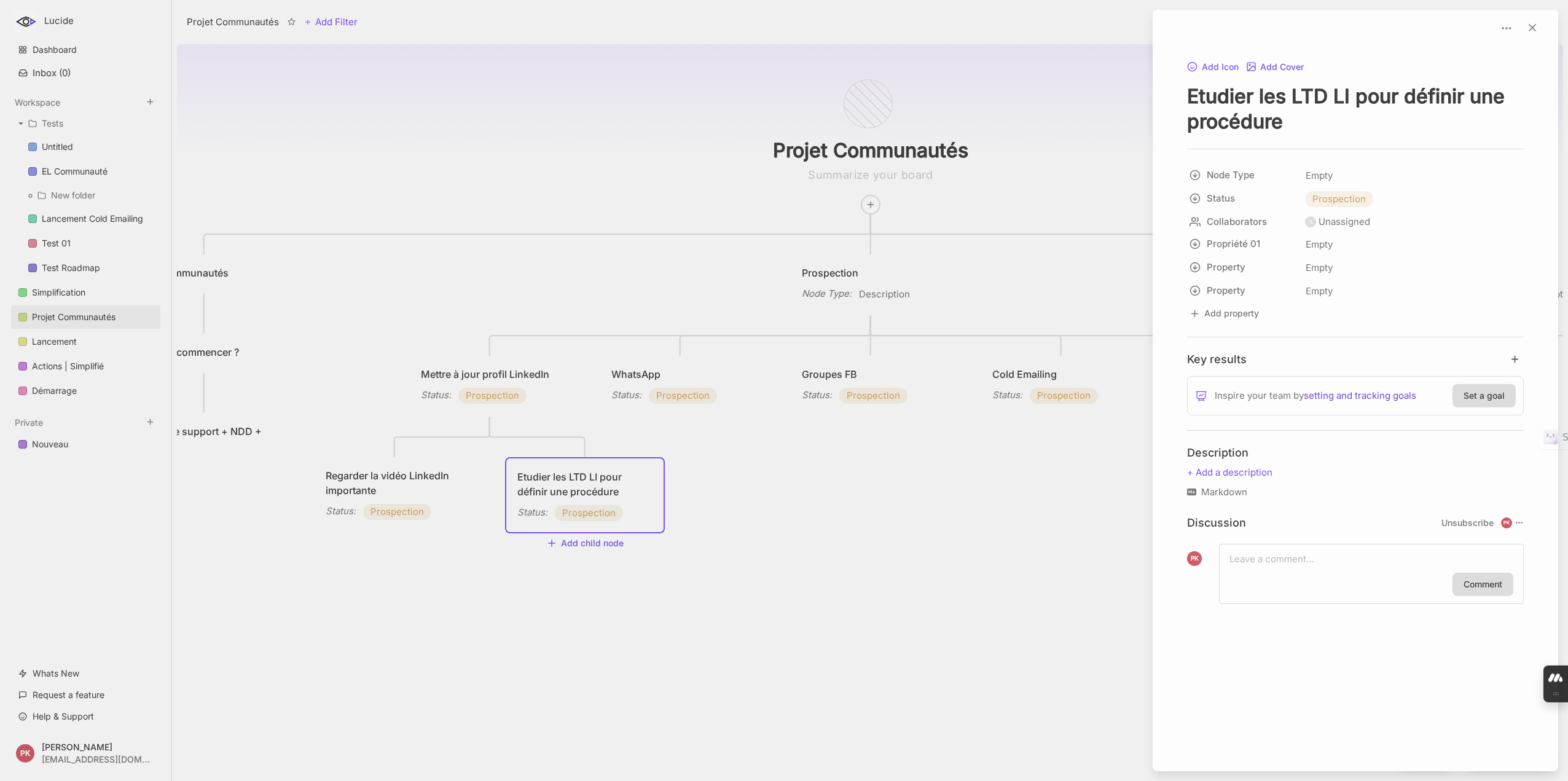
click at [1362, 396] on link "setting and tracking goals" at bounding box center [1360, 396] width 112 height 15
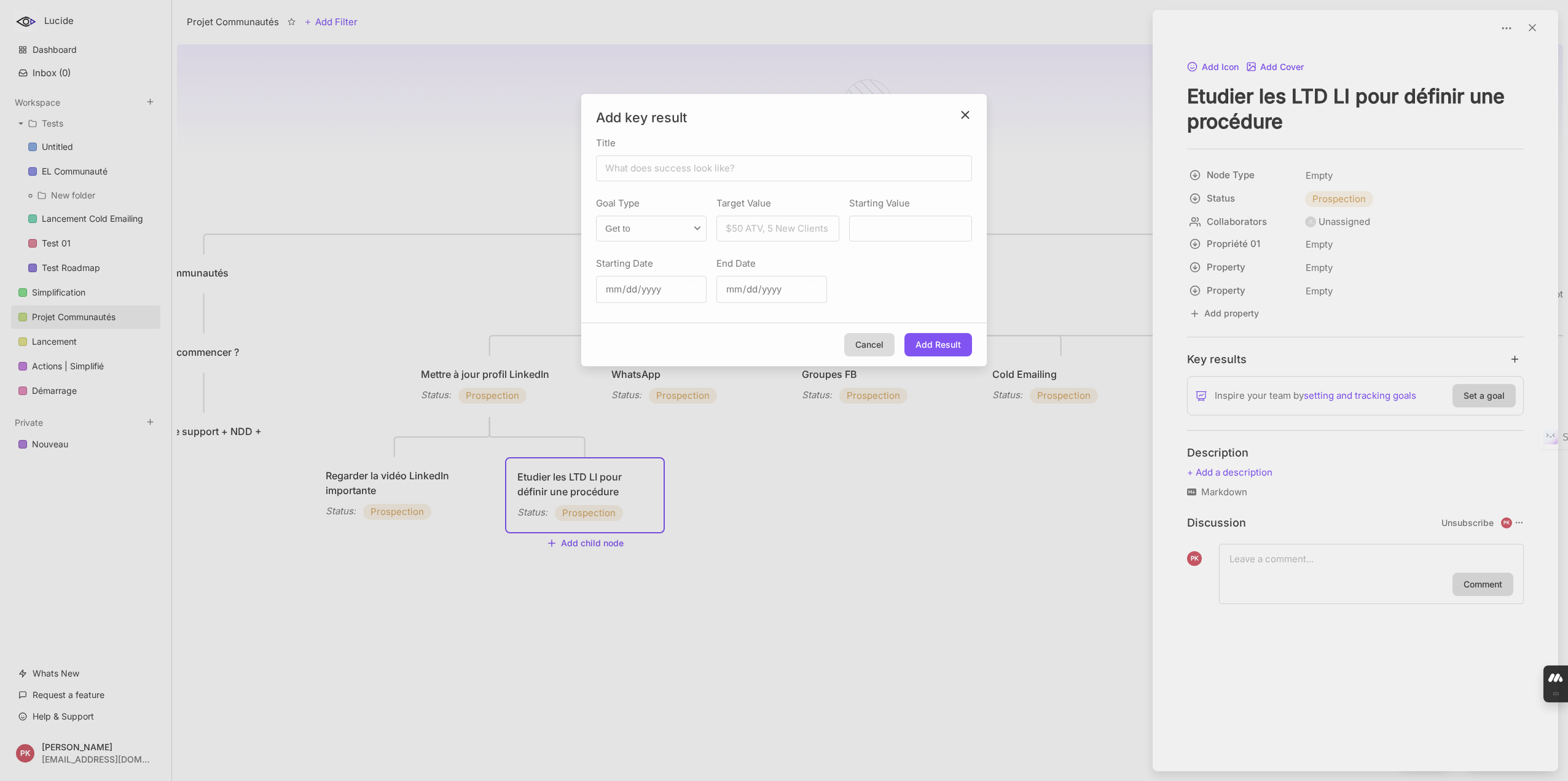
click at [1531, 29] on div at bounding box center [784, 390] width 1568 height 781
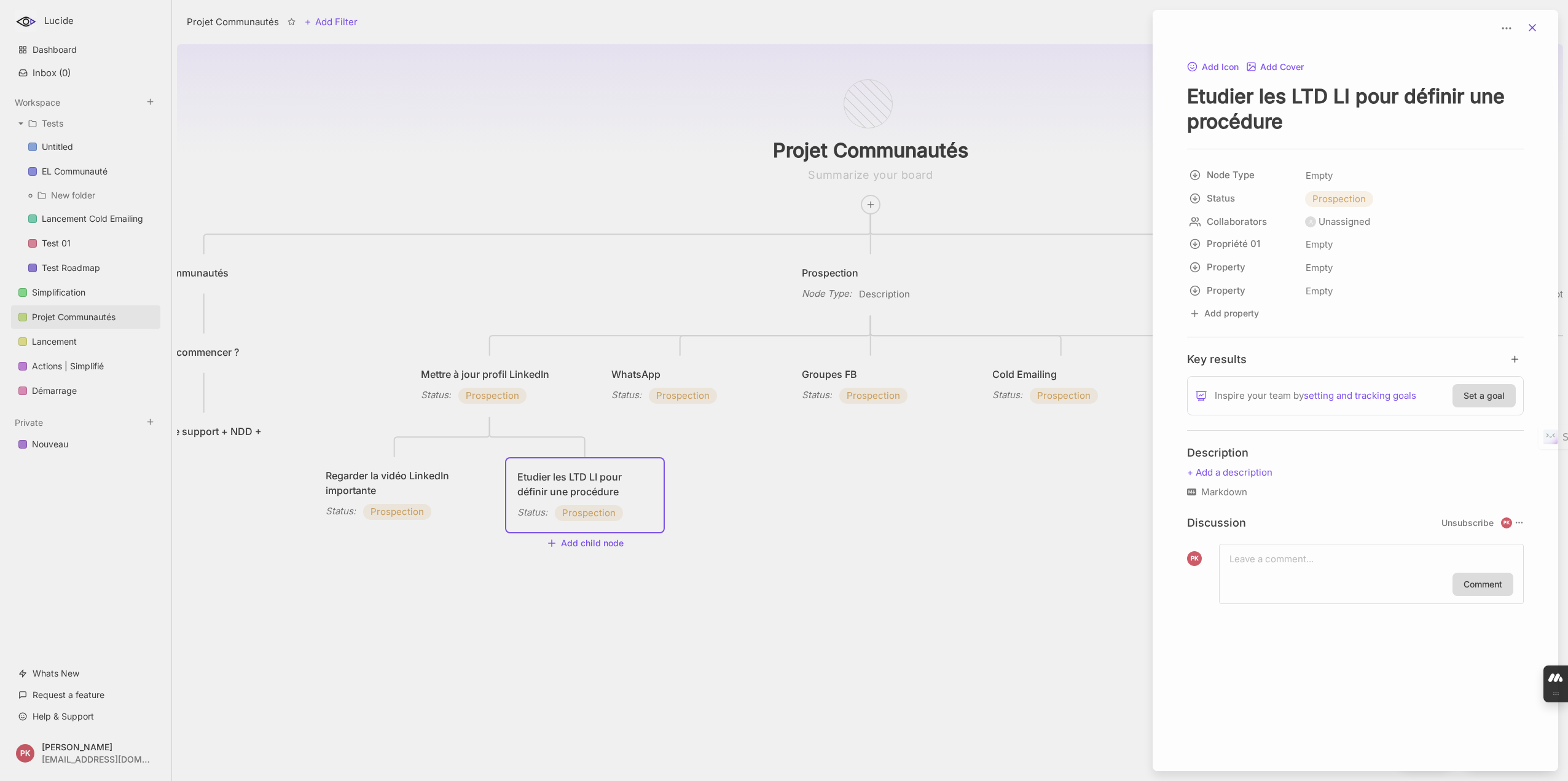
drag, startPoint x: 1530, startPoint y: 27, endPoint x: 1444, endPoint y: 62, distance: 92.8
click at [1530, 27] on icon at bounding box center [1532, 27] width 12 height 12
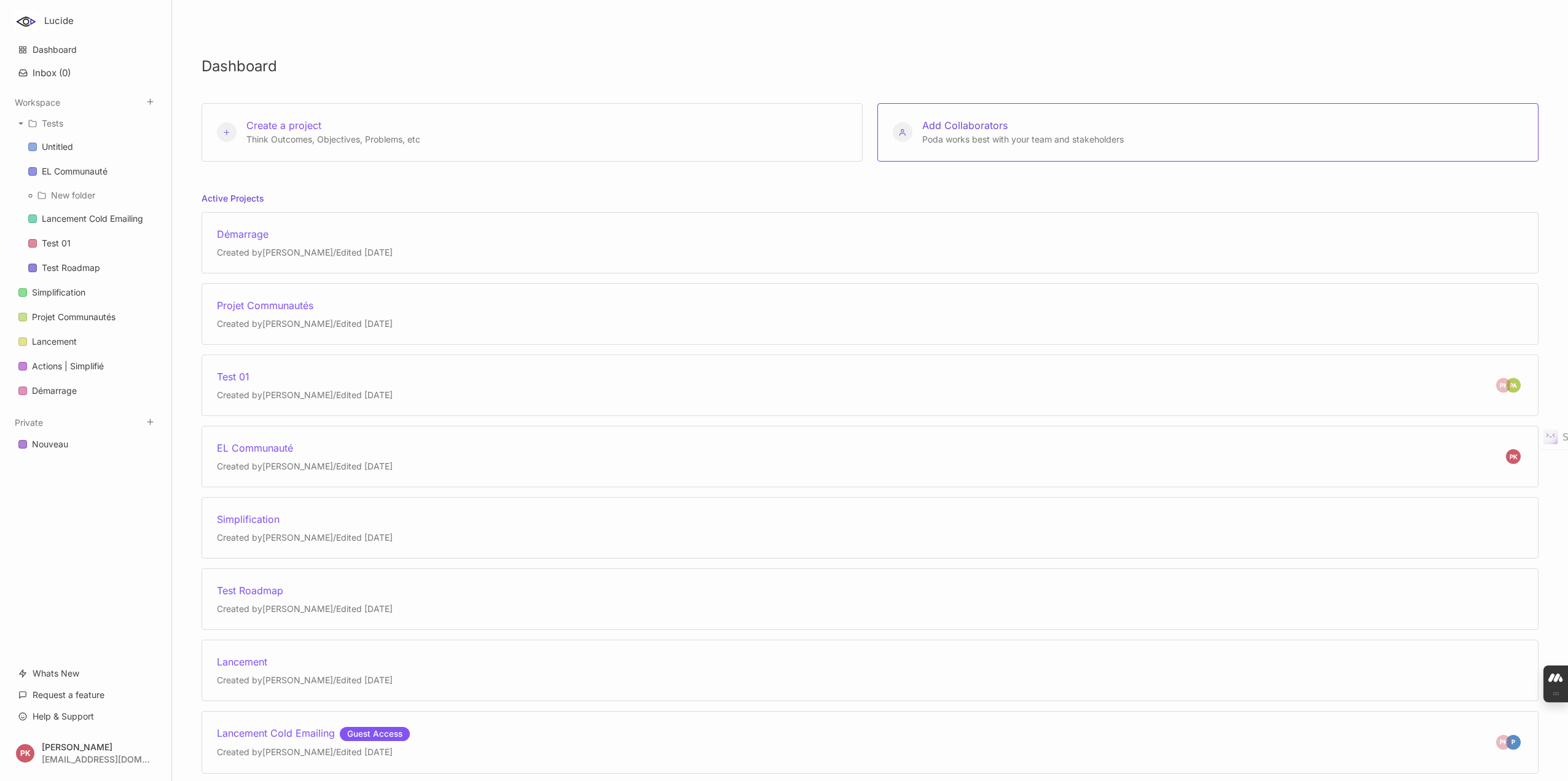
click at [1027, 125] on div "Add Collaborators Poda works best with your team and stakeholders" at bounding box center [1018, 131] width 212 height 27
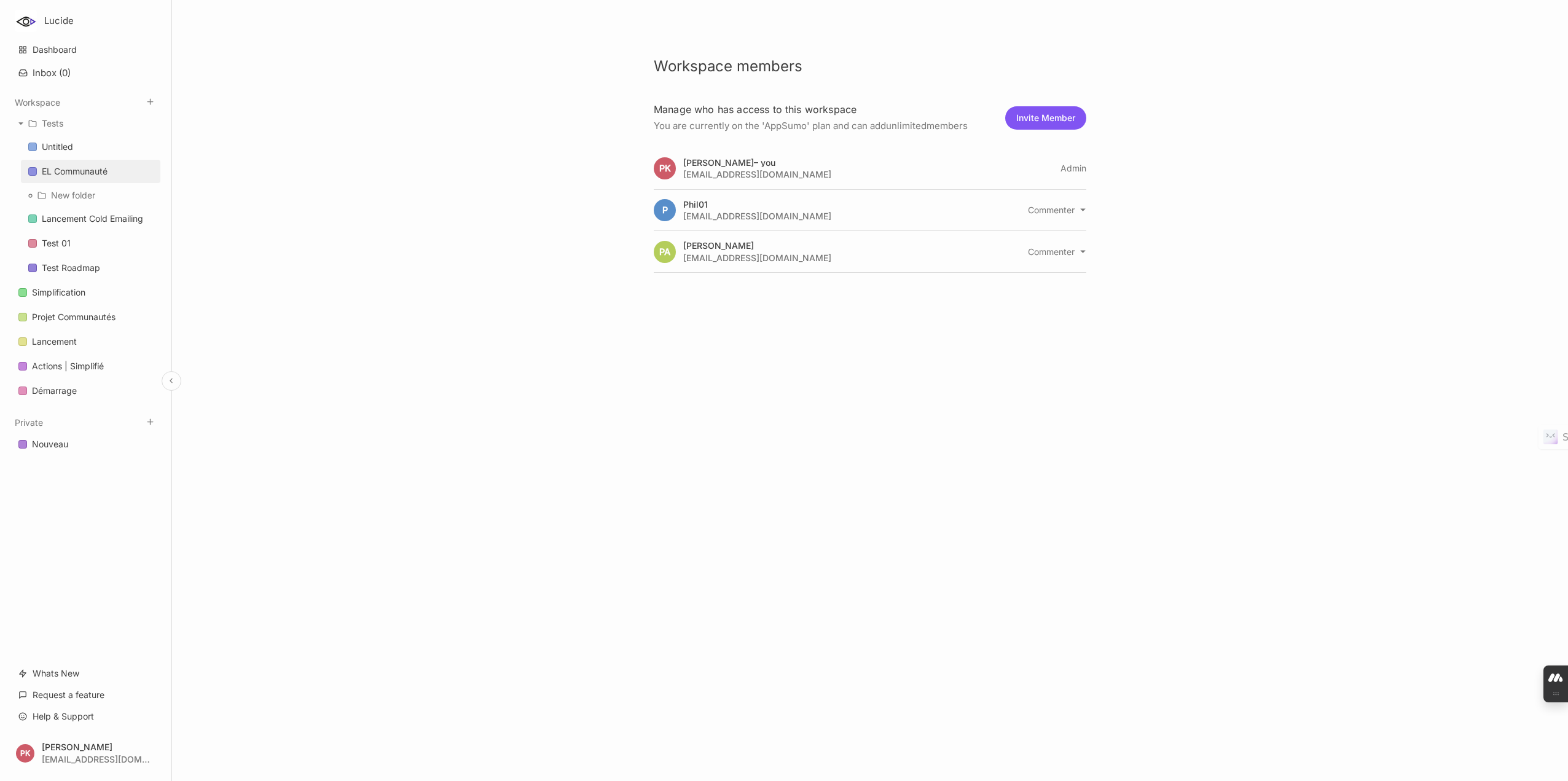
click at [81, 167] on div "EL Communauté" at bounding box center [75, 171] width 66 height 15
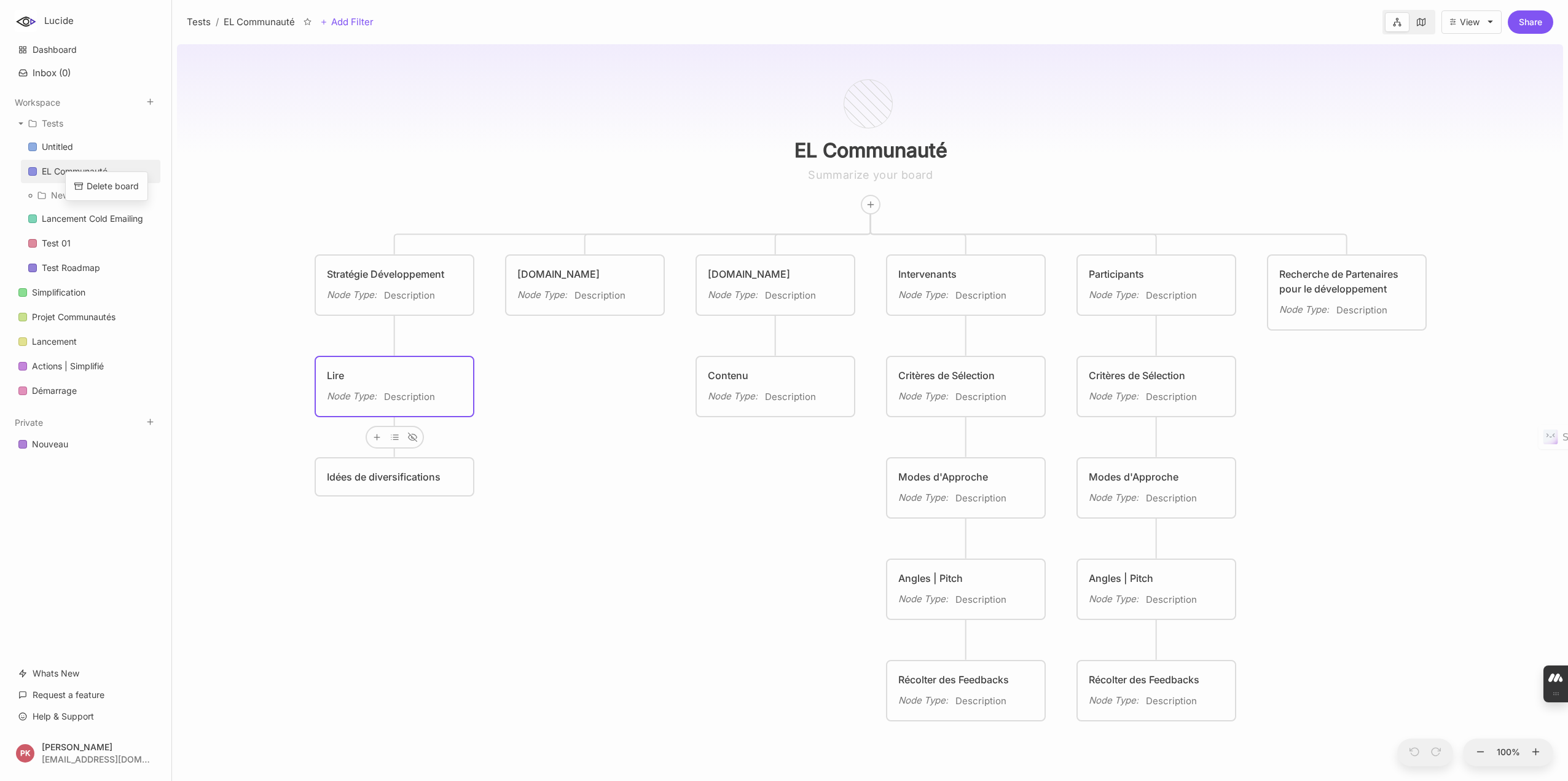
click at [258, 169] on div "EL Communauté Stratégie Développement Node Type : Description Entrepreneur.Luci…" at bounding box center [870, 410] width 1386 height 741
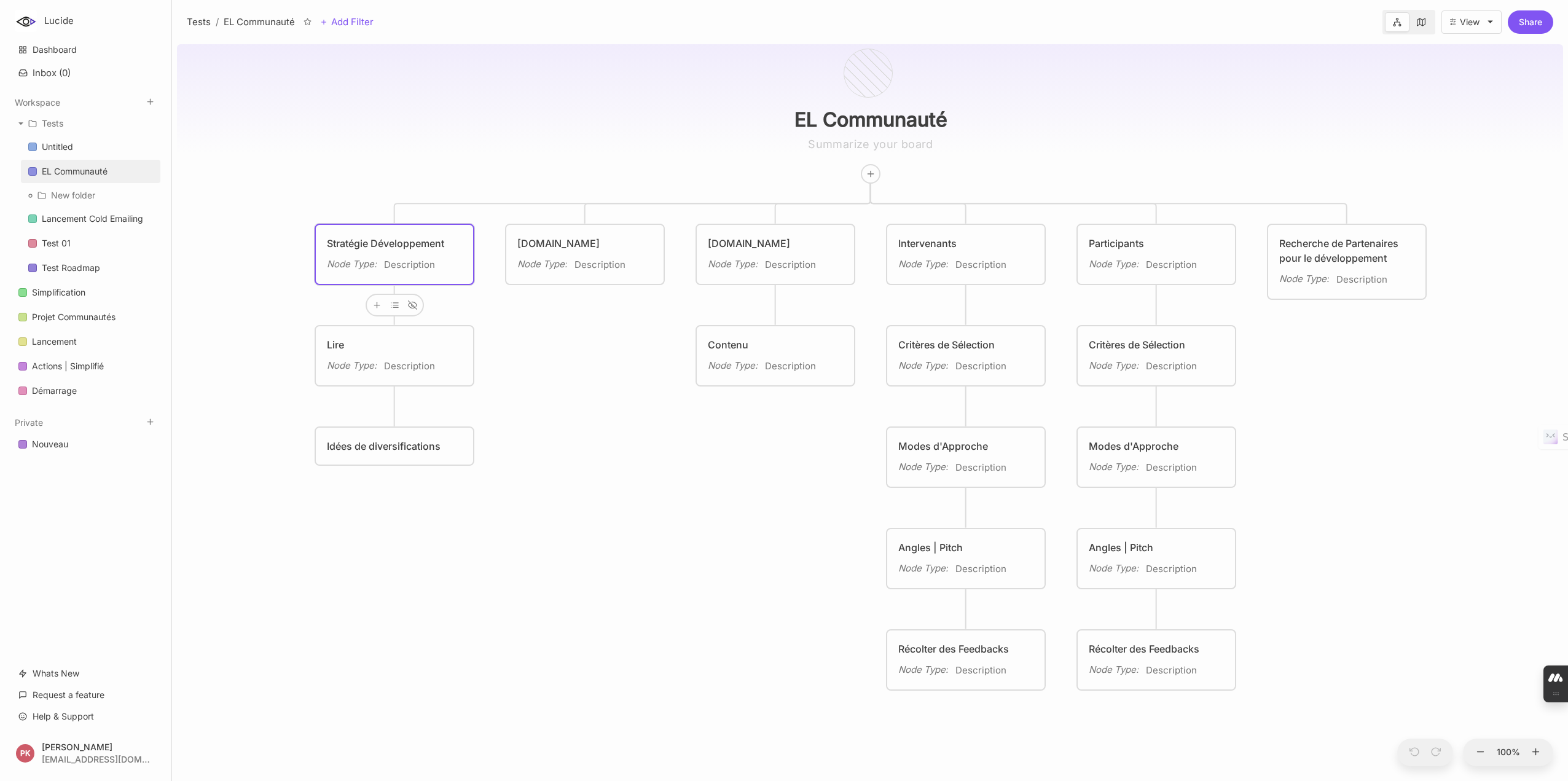
click at [393, 245] on div "Stratégie Développement" at bounding box center [394, 243] width 136 height 15
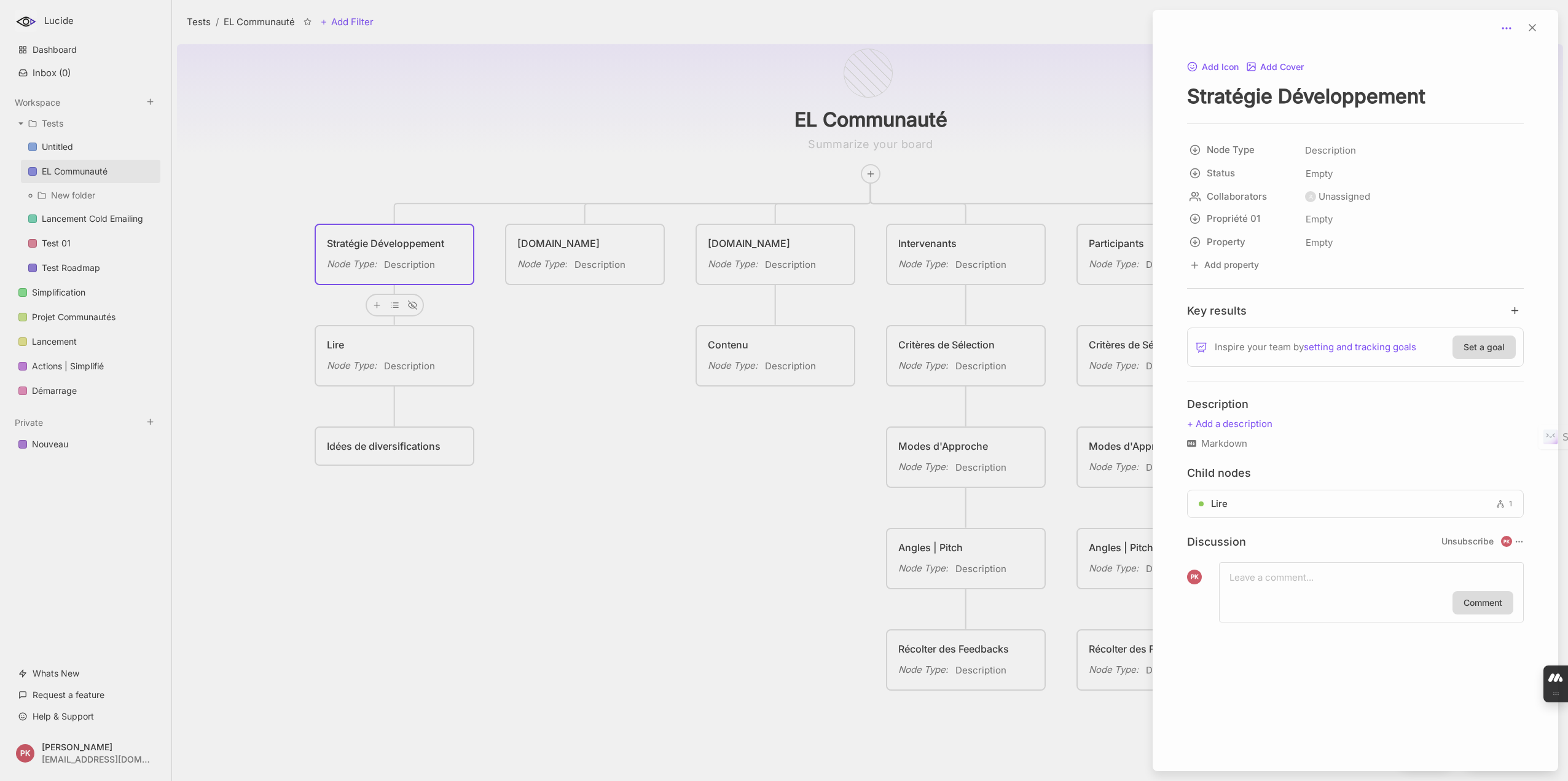
click at [1504, 29] on icon at bounding box center [1506, 28] width 12 height 12
click at [63, 668] on div at bounding box center [784, 390] width 1568 height 781
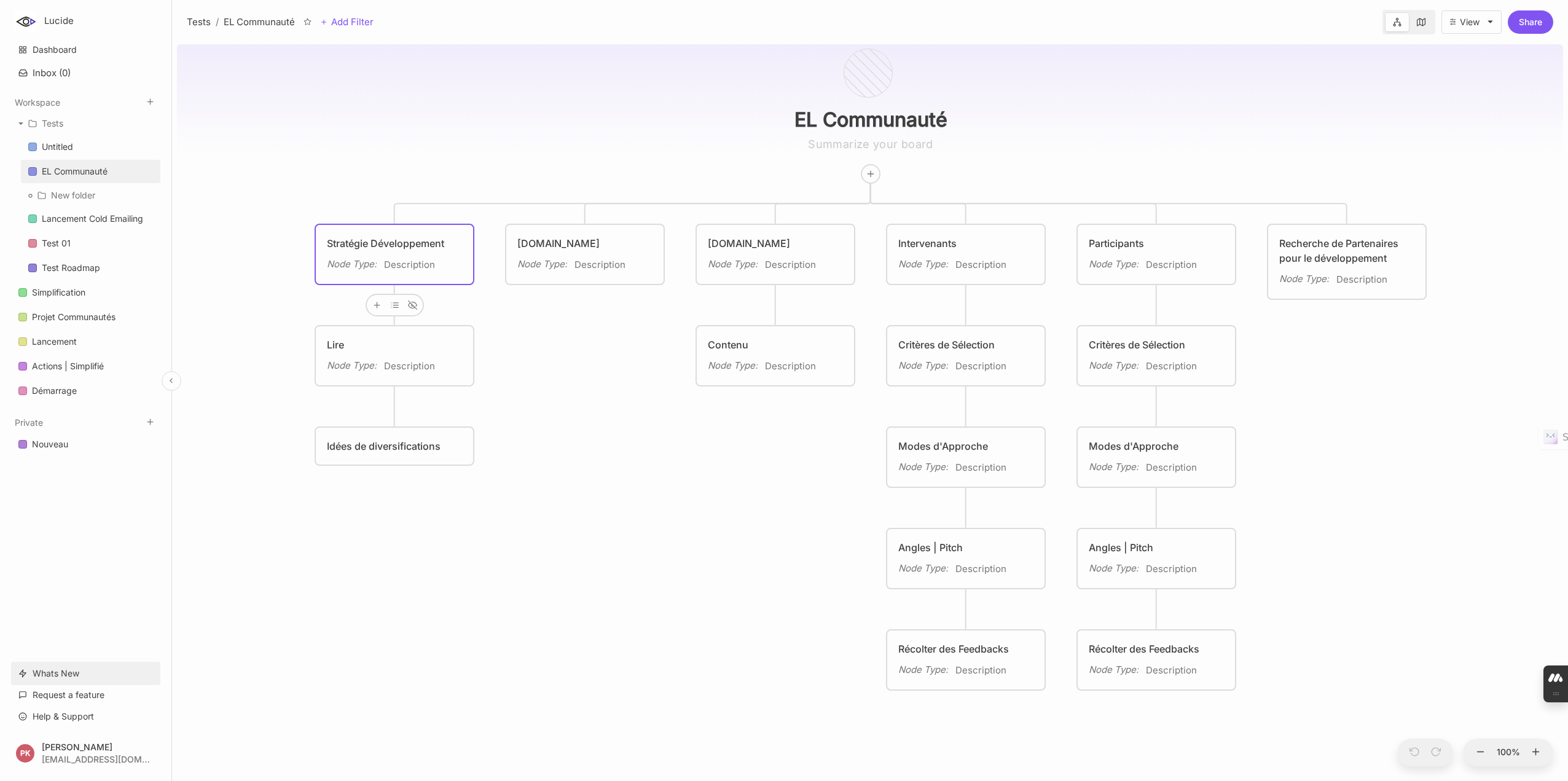
click at [41, 676] on link "Whats New" at bounding box center [85, 673] width 150 height 23
click at [47, 216] on div "Lancement Cold Emailing" at bounding box center [93, 219] width 102 height 15
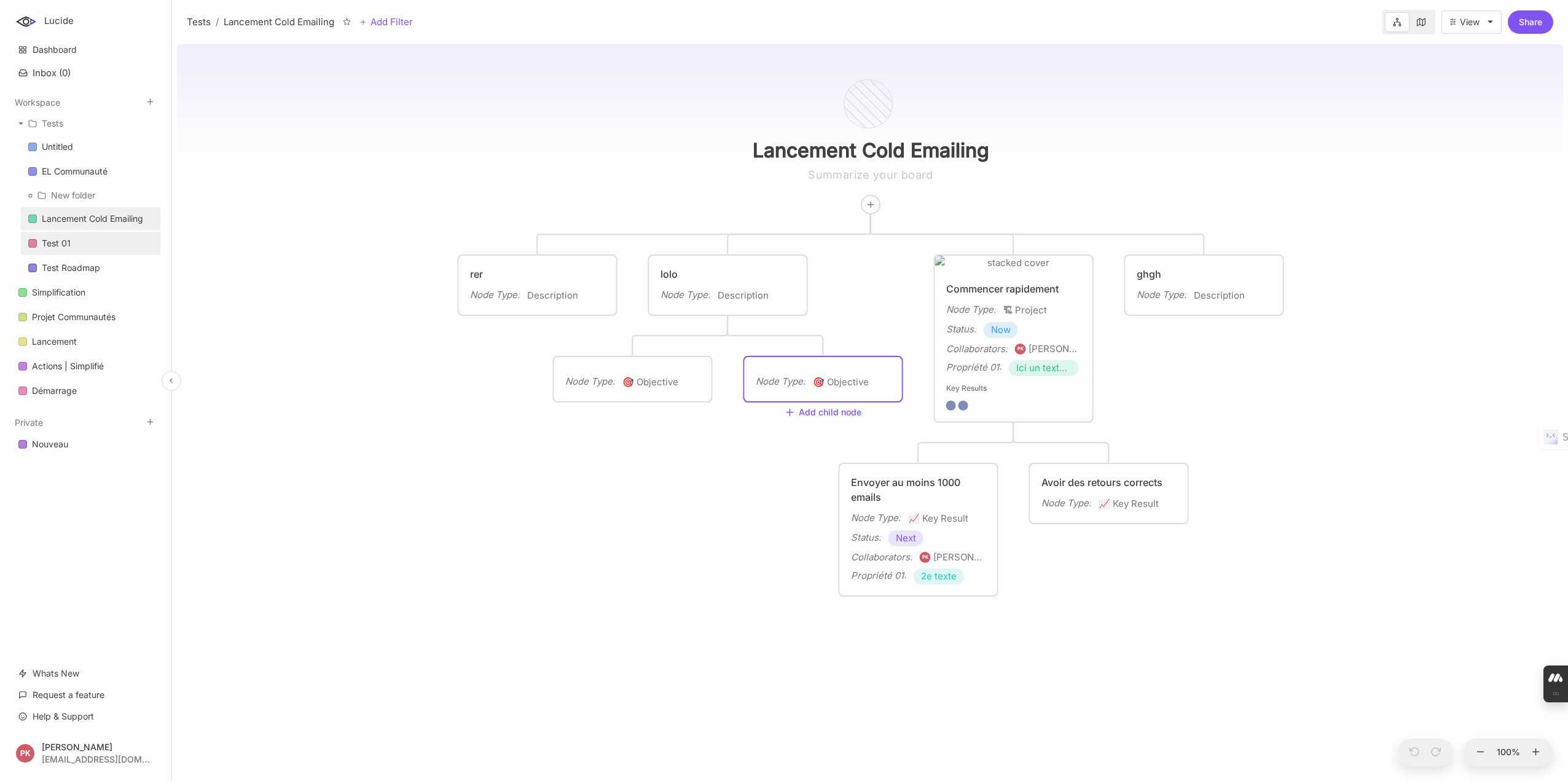
click at [55, 238] on div "Test 01" at bounding box center [56, 243] width 29 height 15
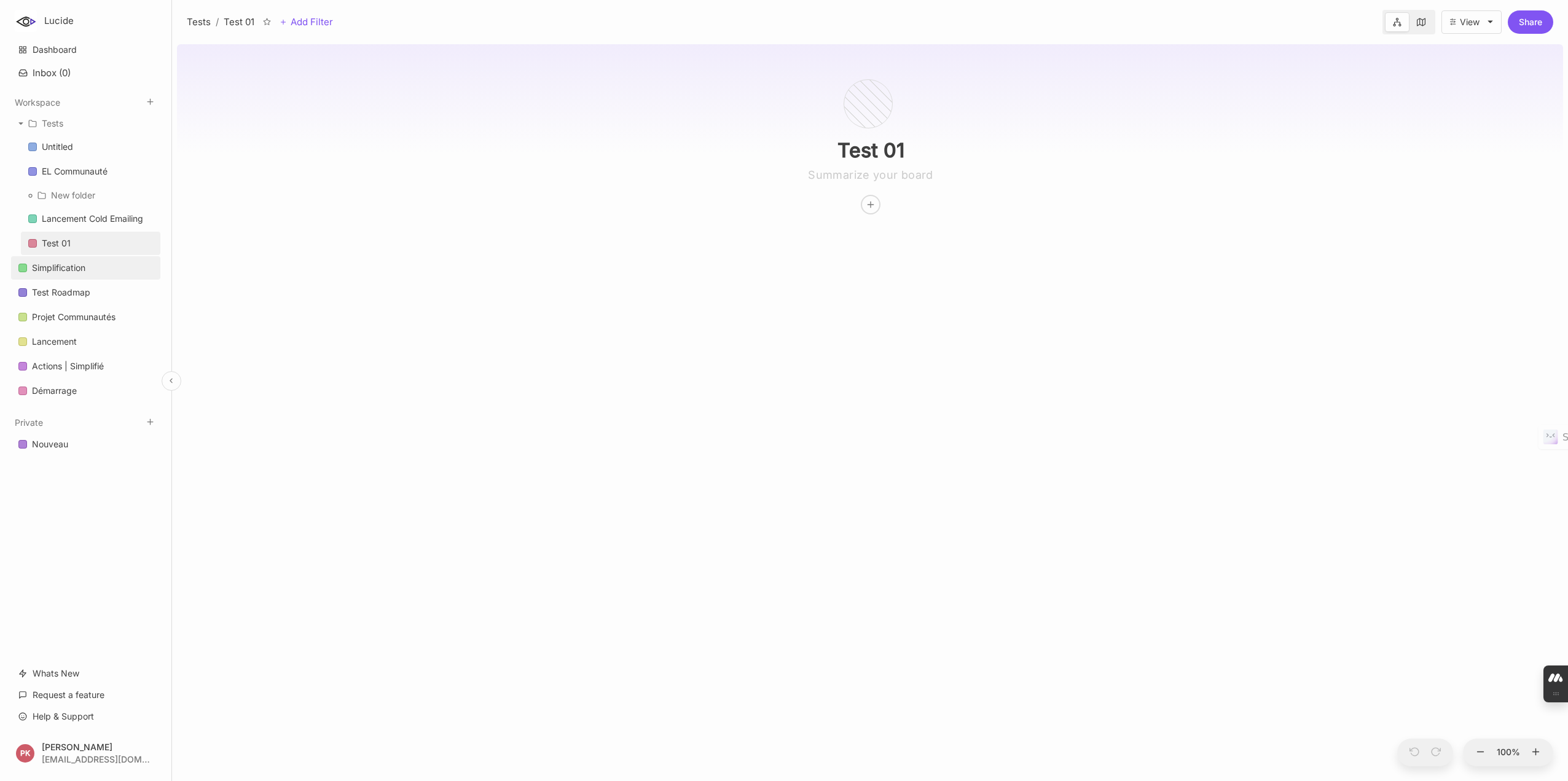
click at [73, 266] on div "Simplification" at bounding box center [59, 268] width 54 height 15
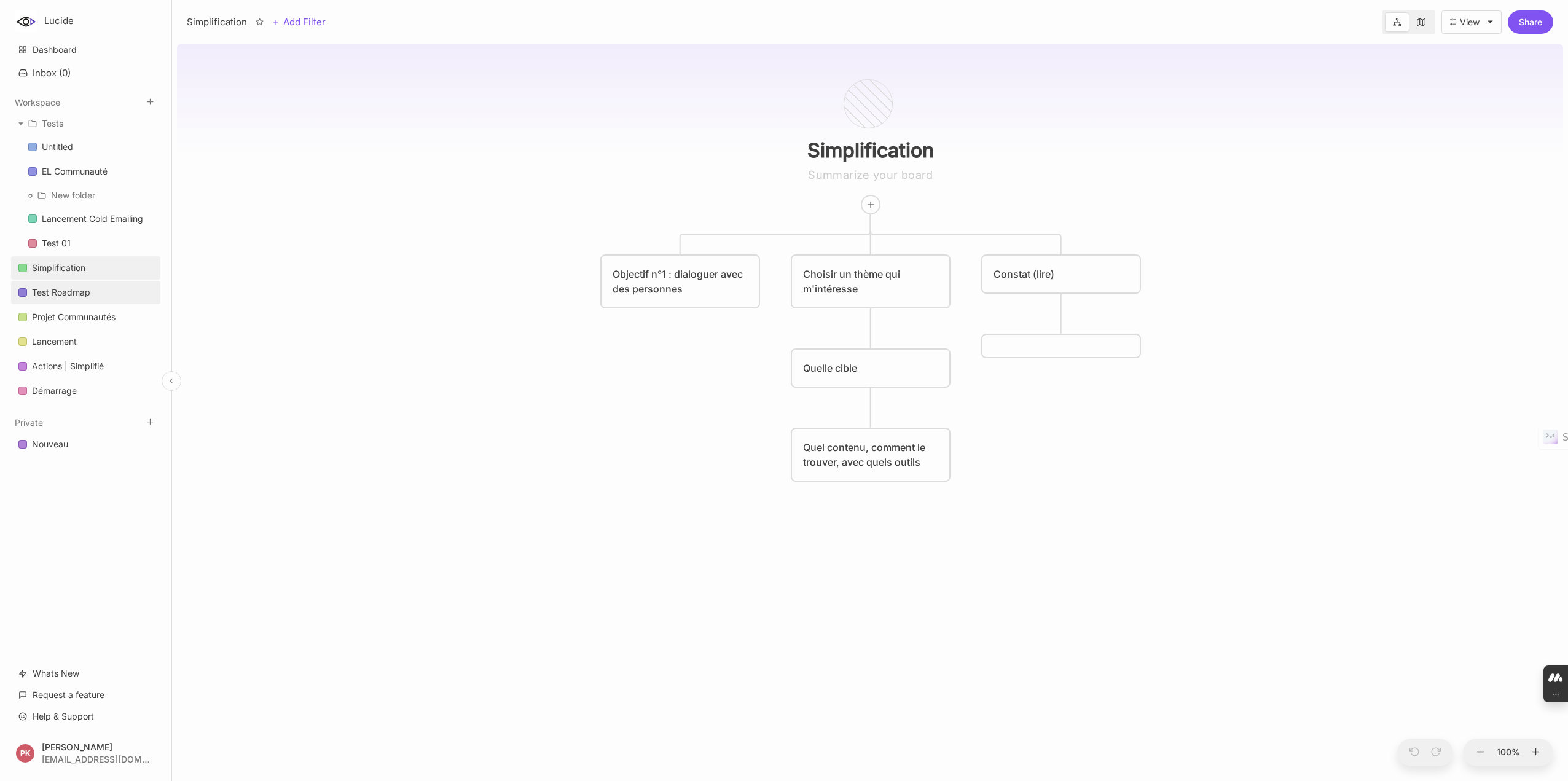
click at [73, 291] on div "Test Roadmap" at bounding box center [61, 293] width 59 height 15
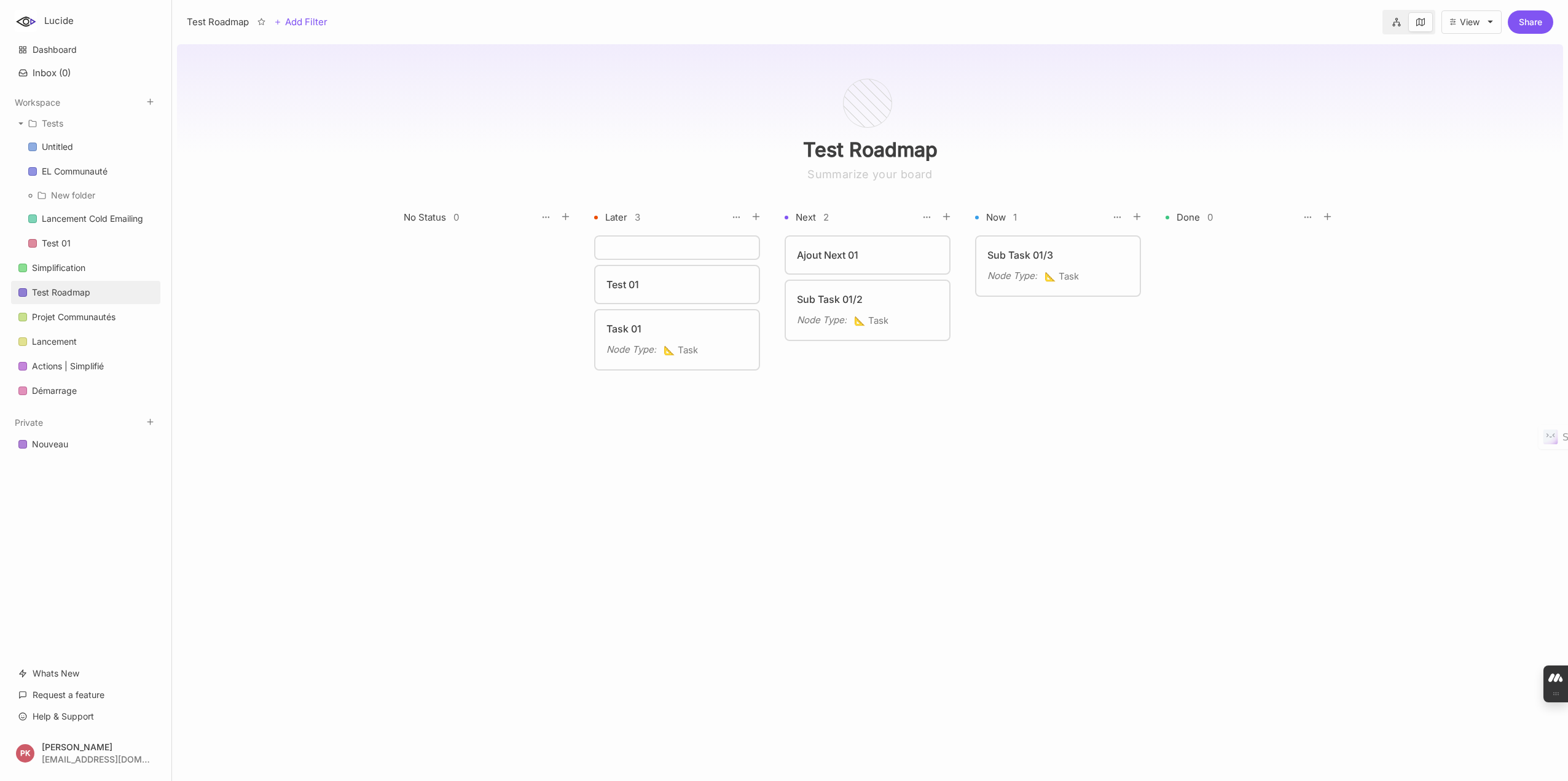
click at [672, 221] on div "Later 3" at bounding box center [679, 217] width 171 height 17
click at [666, 279] on div "Test 01" at bounding box center [677, 284] width 141 height 15
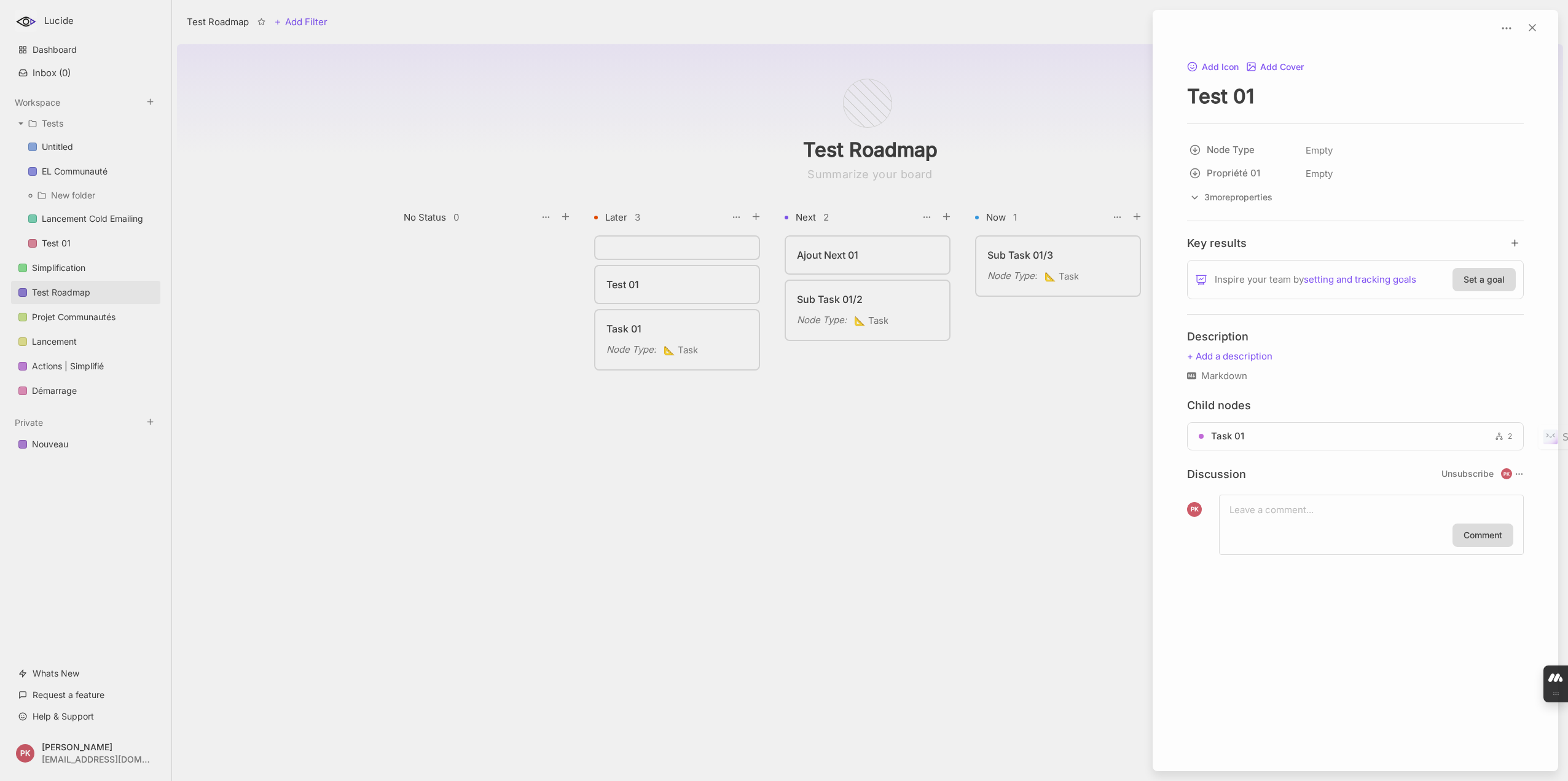
click at [994, 431] on div at bounding box center [784, 390] width 1568 height 781
